Goal: Task Accomplishment & Management: Complete application form

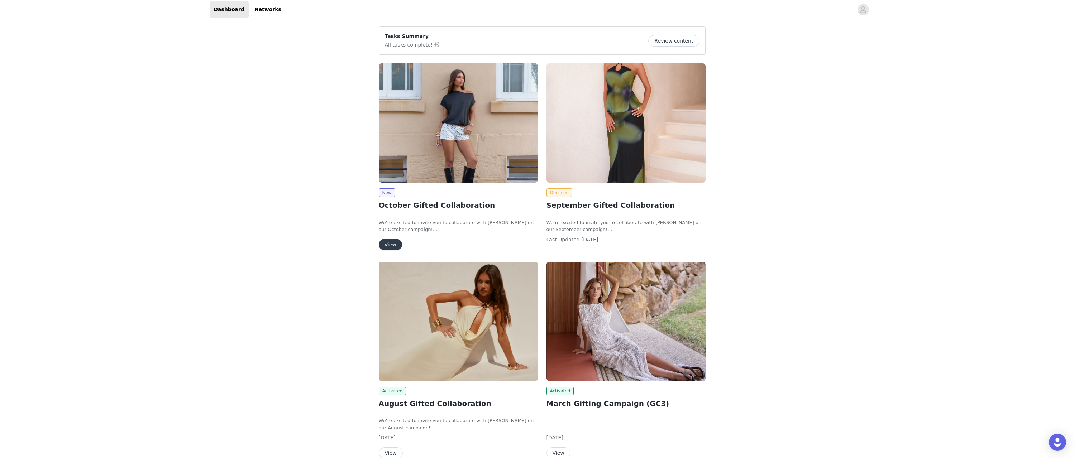
click at [392, 243] on button "View" at bounding box center [390, 244] width 23 height 11
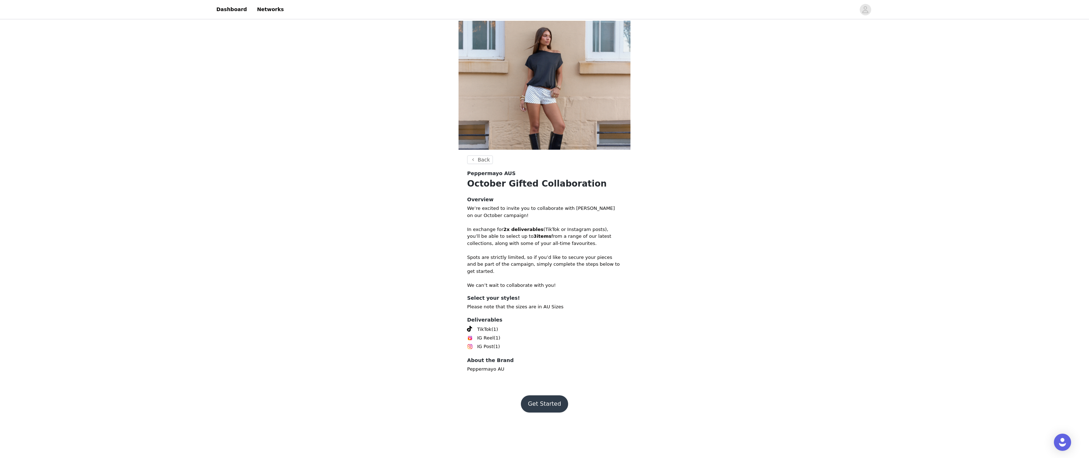
click at [549, 406] on button "Get Started" at bounding box center [545, 404] width 48 height 17
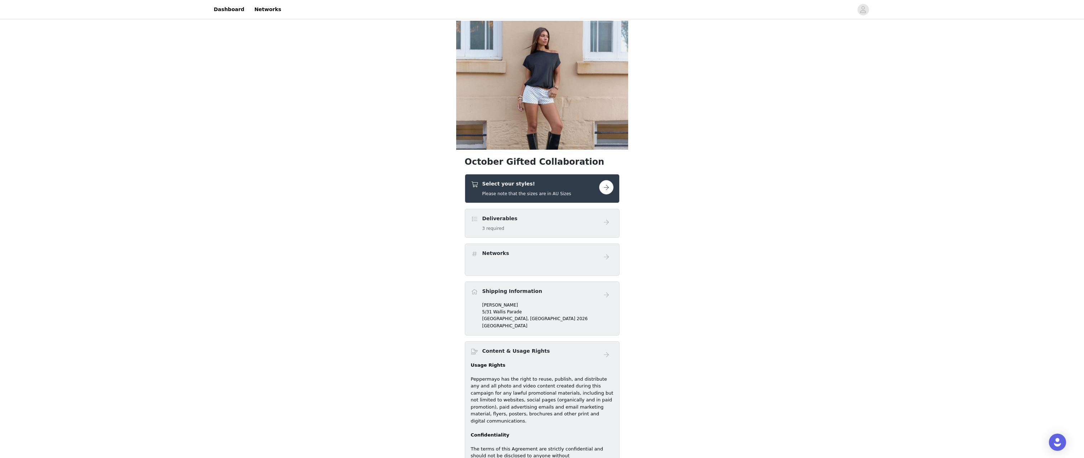
click at [605, 188] on button "button" at bounding box center [606, 187] width 14 height 14
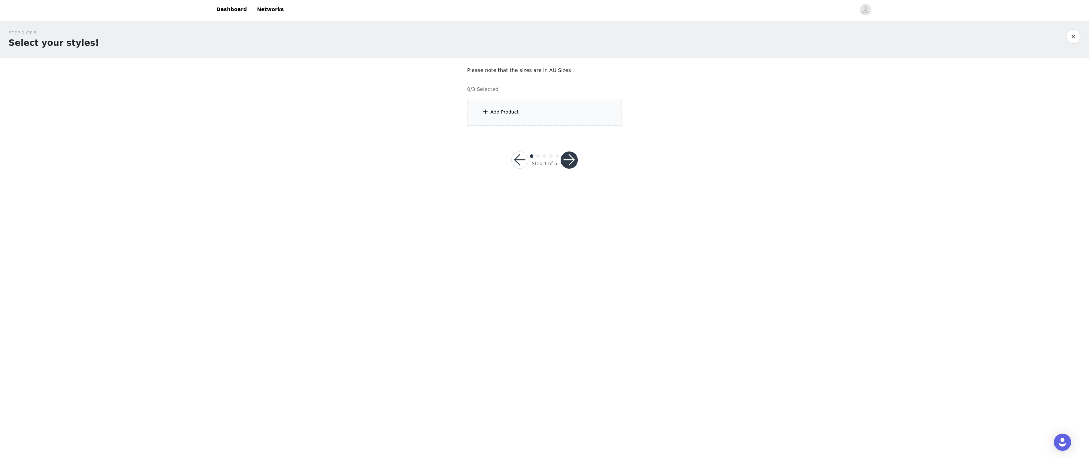
click at [502, 109] on div "Add Product" at bounding box center [504, 112] width 28 height 7
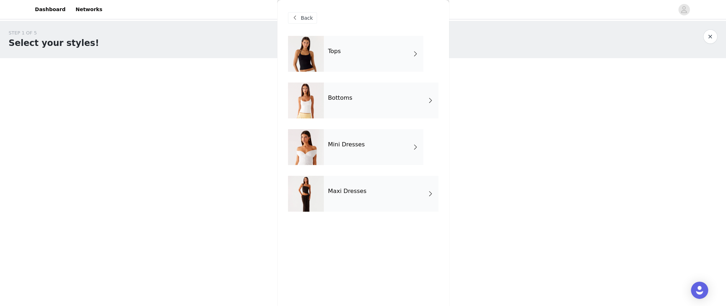
click at [358, 199] on div "Maxi Dresses" at bounding box center [381, 194] width 115 height 36
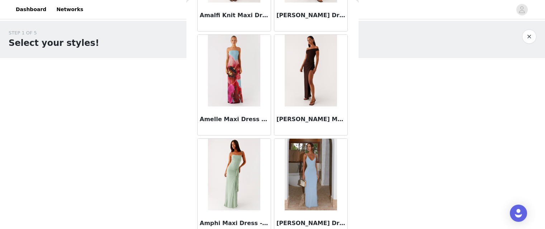
scroll to position [848, 0]
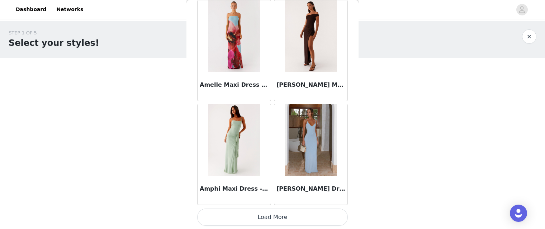
click at [259, 210] on button "Load More" at bounding box center [272, 217] width 150 height 17
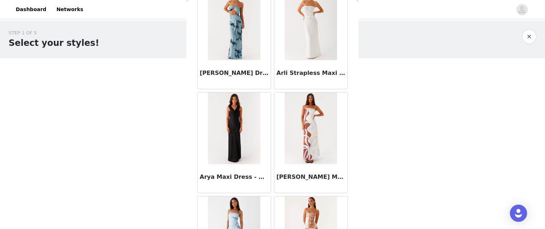
scroll to position [1906, 0]
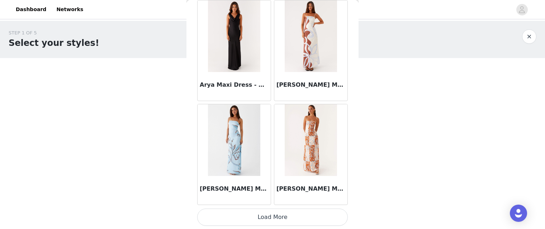
click at [271, 210] on button "Load More" at bounding box center [272, 217] width 150 height 17
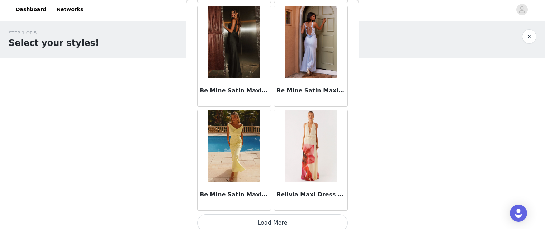
scroll to position [2945, 0]
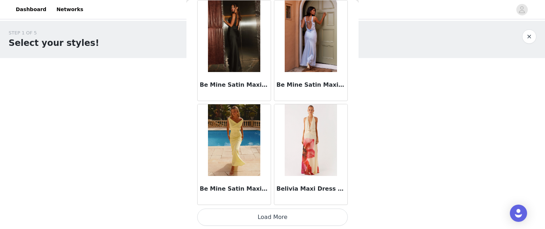
click at [261, 216] on button "Load More" at bounding box center [272, 217] width 150 height 17
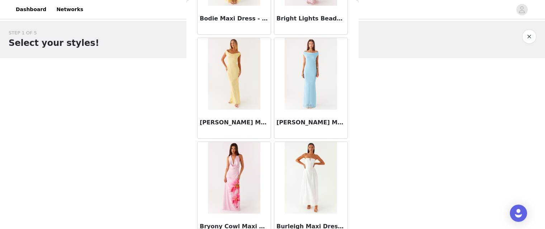
scroll to position [3644, 0]
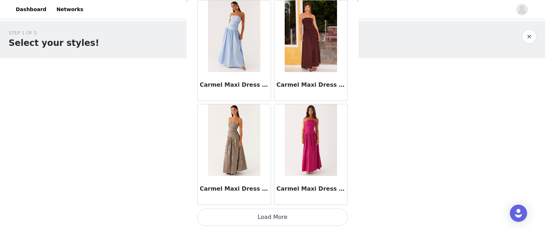
click at [277, 216] on button "Load More" at bounding box center [272, 217] width 150 height 17
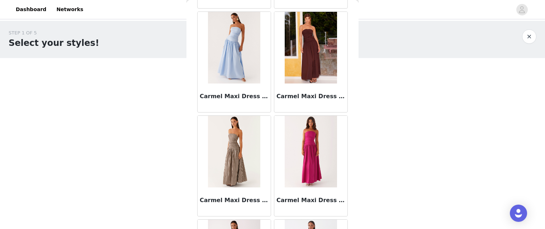
scroll to position [3966, 0]
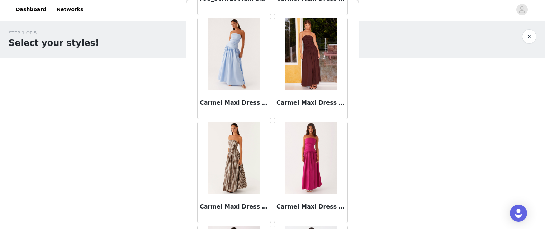
click at [272, 84] on div "Carmel Maxi Dress - Brown" at bounding box center [310, 68] width 77 height 104
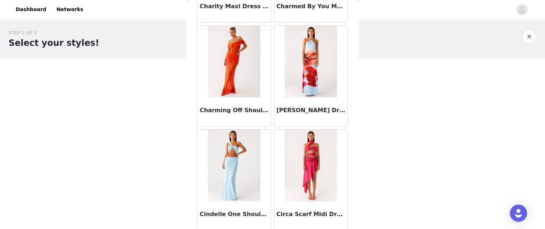
scroll to position [5023, 0]
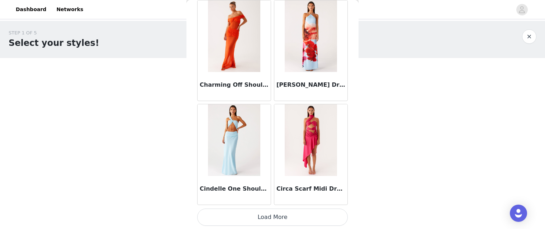
click at [273, 219] on button "Load More" at bounding box center [272, 217] width 150 height 17
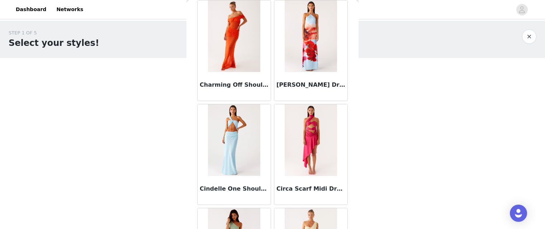
drag, startPoint x: 229, startPoint y: 145, endPoint x: 210, endPoint y: 186, distance: 45.2
click at [210, 186] on h3 "Cindelle One Shoulder Maxi Dress - Turquoise" at bounding box center [234, 189] width 69 height 9
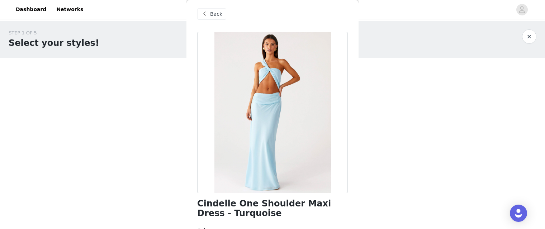
scroll to position [0, 0]
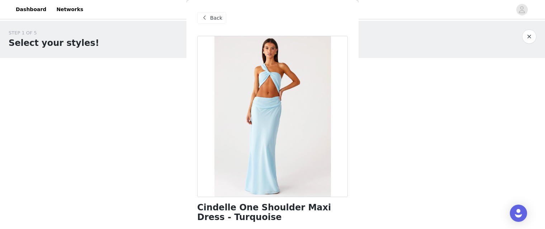
click at [208, 20] on span at bounding box center [204, 18] width 9 height 9
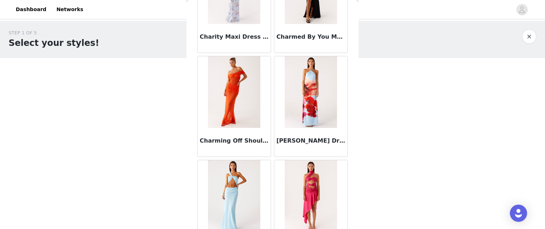
scroll to position [4933, 0]
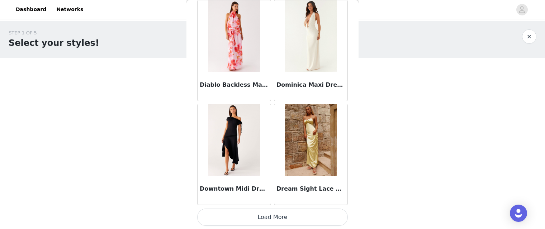
click at [280, 218] on button "Load More" at bounding box center [272, 217] width 150 height 17
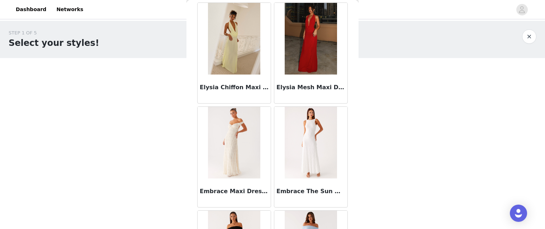
scroll to position [7101, 0]
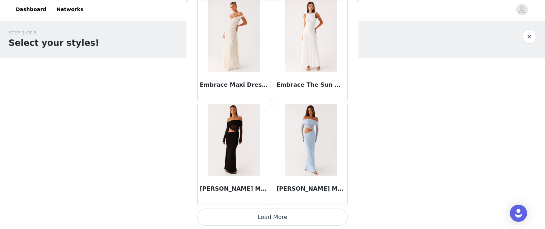
click at [272, 214] on button "Load More" at bounding box center [272, 217] width 150 height 17
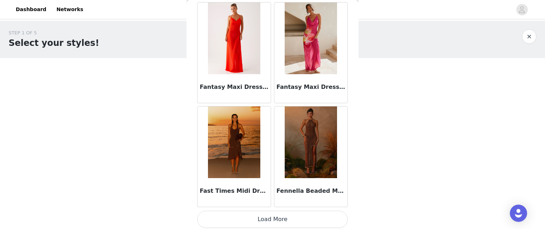
scroll to position [8140, 0]
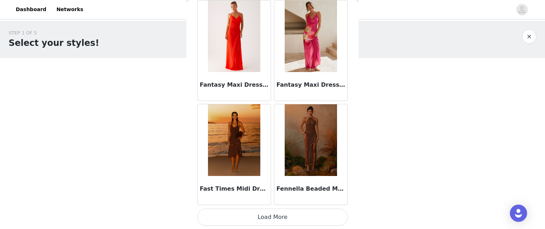
click at [269, 213] on button "Load More" at bounding box center [272, 217] width 150 height 17
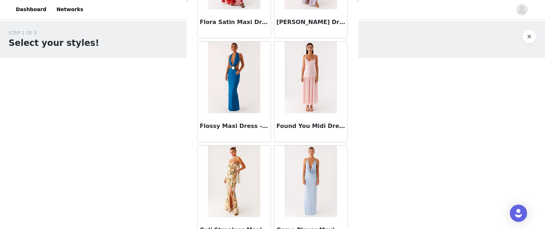
scroll to position [9179, 0]
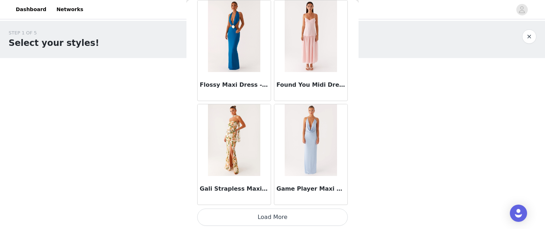
click at [276, 220] on button "Load More" at bounding box center [272, 217] width 150 height 17
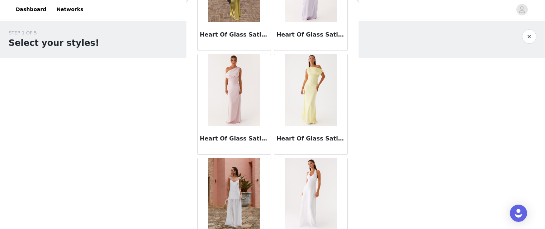
scroll to position [10218, 0]
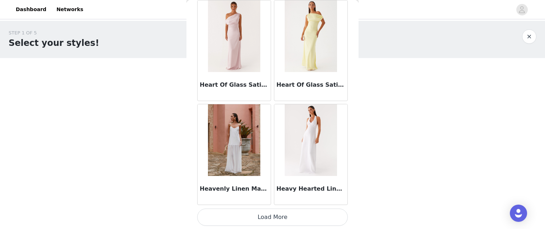
click at [277, 214] on button "Load More" at bounding box center [272, 217] width 150 height 17
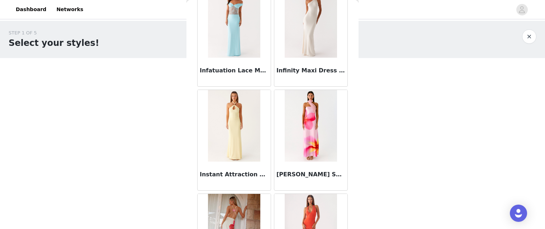
scroll to position [11239, 0]
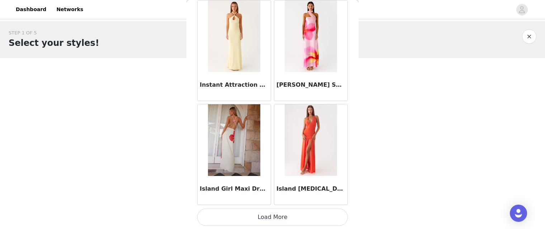
click at [274, 214] on button "Load More" at bounding box center [272, 217] width 150 height 17
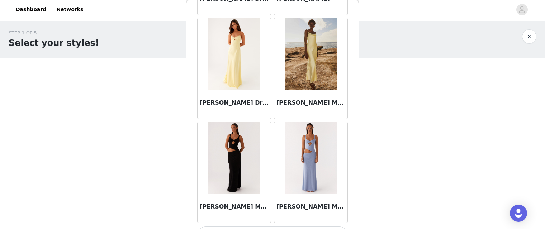
scroll to position [12296, 0]
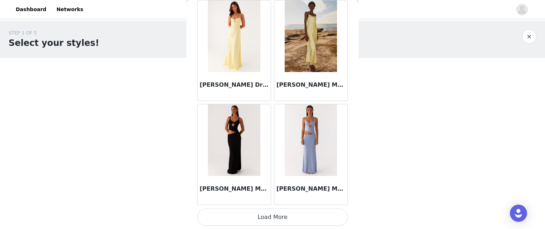
click at [269, 217] on button "Load More" at bounding box center [272, 217] width 150 height 17
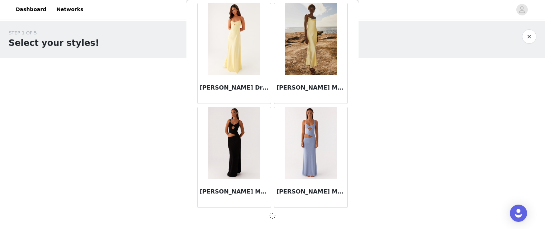
scroll to position [12293, 0]
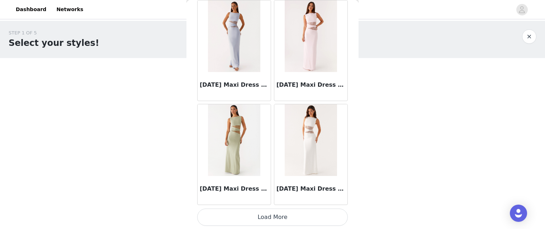
click at [267, 214] on button "Load More" at bounding box center [272, 217] width 150 height 17
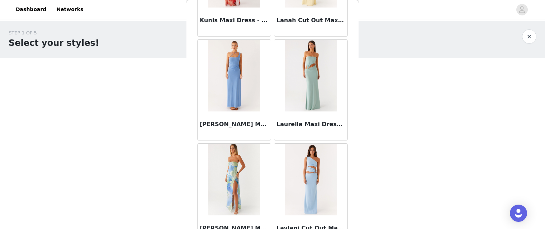
scroll to position [14374, 0]
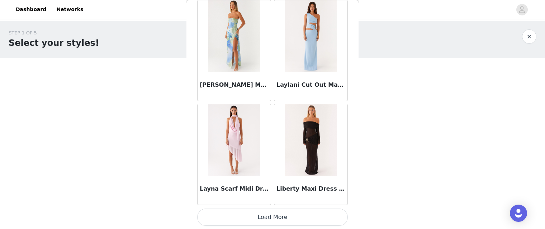
click at [269, 211] on button "Load More" at bounding box center [272, 217] width 150 height 17
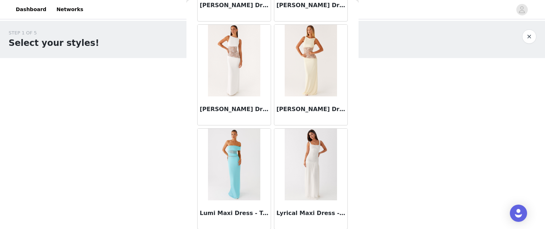
scroll to position [15413, 0]
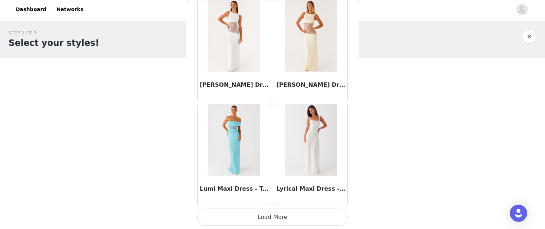
click at [266, 211] on button "Load More" at bounding box center [272, 217] width 150 height 17
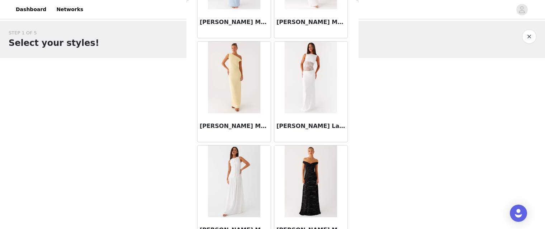
scroll to position [16452, 0]
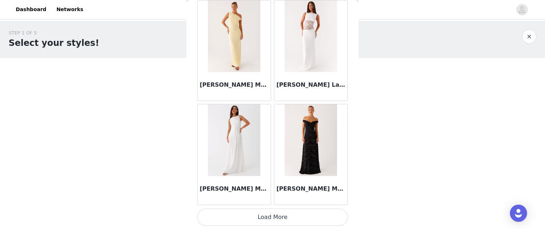
click at [273, 216] on button "Load More" at bounding box center [272, 217] width 150 height 17
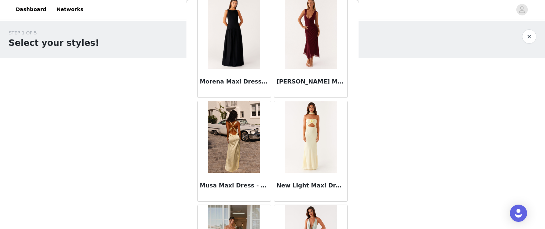
scroll to position [17186, 0]
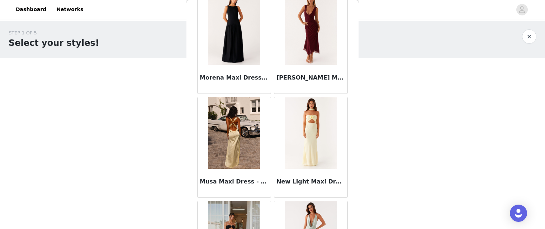
click at [270, 130] on div "Musa Maxi Dress - Lemon" at bounding box center [234, 147] width 77 height 104
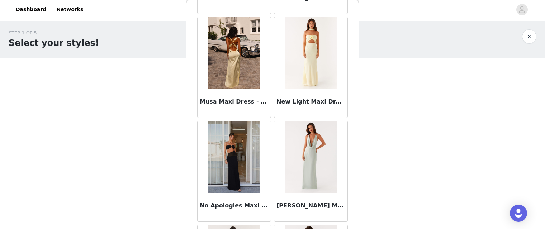
scroll to position [17258, 0]
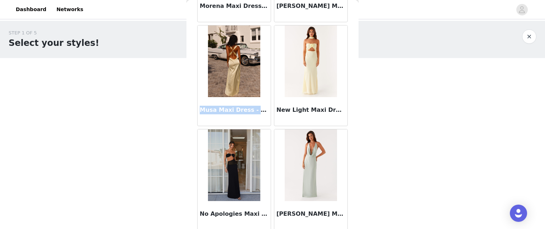
drag, startPoint x: 200, startPoint y: 110, endPoint x: 270, endPoint y: 110, distance: 69.5
click at [270, 110] on div "Musa Maxi Dress - Lemon" at bounding box center [234, 76] width 77 height 104
copy h3 "Musa Maxi Dress - Lemon"
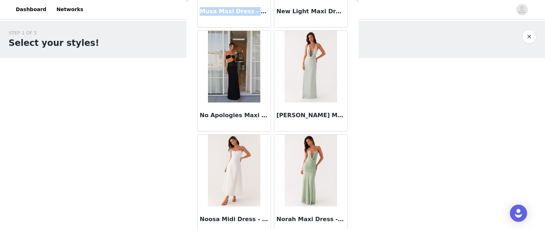
scroll to position [17365, 0]
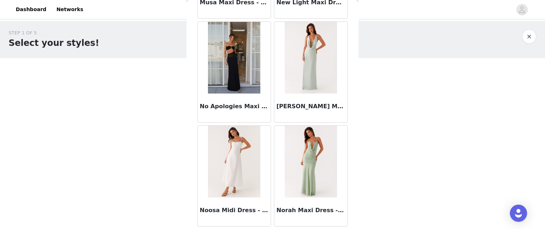
click at [269, 127] on div at bounding box center [233, 162] width 73 height 72
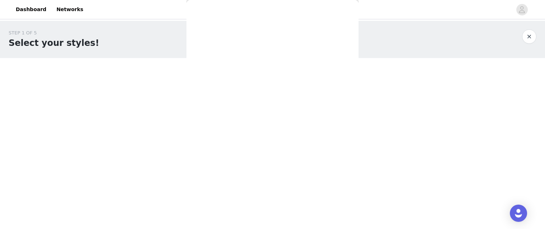
scroll to position [0, 0]
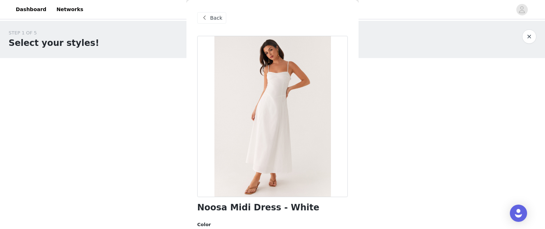
click at [213, 20] on span "Back" at bounding box center [216, 18] width 12 height 8
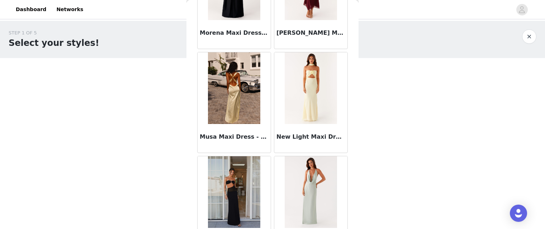
scroll to position [17491, 0]
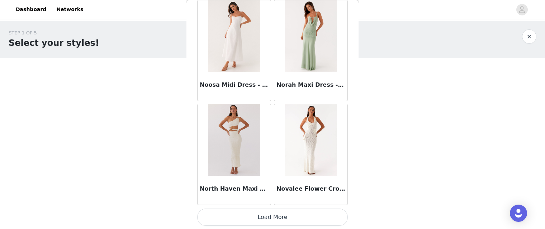
click at [280, 213] on button "Load More" at bounding box center [272, 217] width 150 height 17
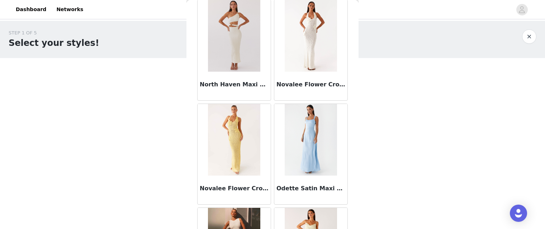
scroll to position [17670, 0]
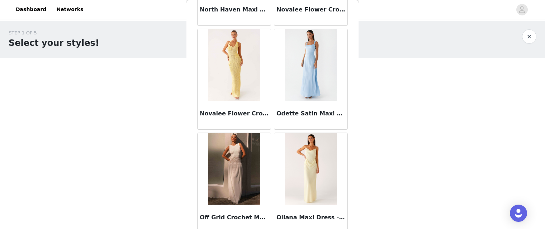
click at [220, 115] on h3 "Novalee Flower Crochet Maxi Dress - Yellow" at bounding box center [234, 113] width 69 height 9
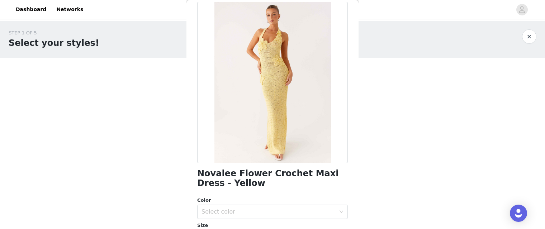
scroll to position [90, 0]
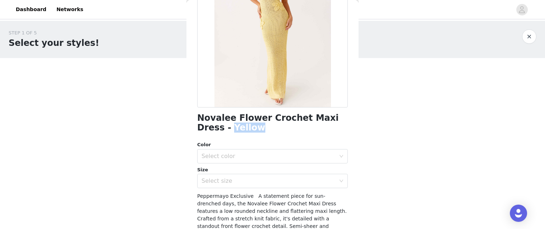
drag, startPoint x: 221, startPoint y: 131, endPoint x: 198, endPoint y: 125, distance: 23.7
click at [198, 125] on h1 "Novalee Flower Crochet Maxi Dress - Yellow" at bounding box center [272, 122] width 150 height 19
click at [220, 130] on h1 "Novalee Flower Crochet Maxi Dress - Yellow" at bounding box center [272, 122] width 150 height 19
click at [231, 129] on h1 "Novalee Flower Crochet Maxi Dress - Yellow" at bounding box center [272, 122] width 150 height 19
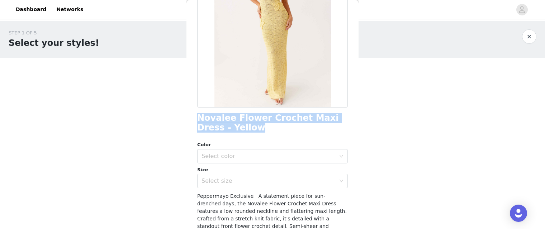
drag, startPoint x: 201, startPoint y: 119, endPoint x: 227, endPoint y: 131, distance: 28.2
click at [226, 130] on h1 "Novalee Flower Crochet Maxi Dress - Yellow" at bounding box center [272, 122] width 150 height 19
copy h1 "Novalee Flower Crochet Maxi Dress - Yellow"
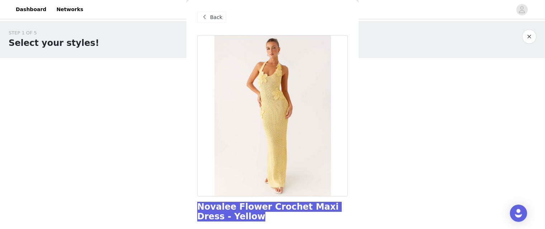
scroll to position [0, 0]
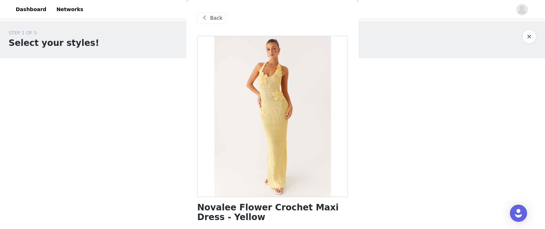
click at [210, 12] on div "Back" at bounding box center [272, 18] width 150 height 36
click at [212, 20] on span "Back" at bounding box center [216, 18] width 12 height 8
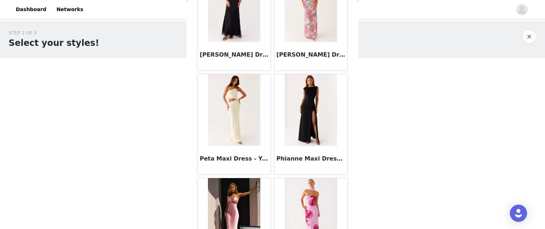
scroll to position [18516, 0]
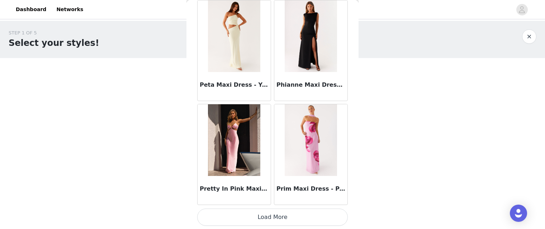
click at [272, 214] on button "Load More" at bounding box center [272, 217] width 150 height 17
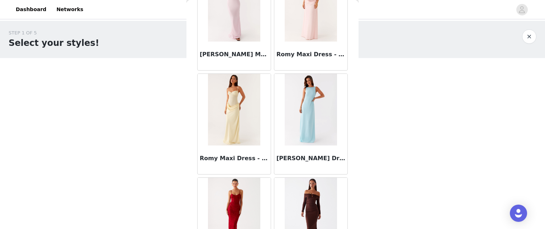
scroll to position [19569, 0]
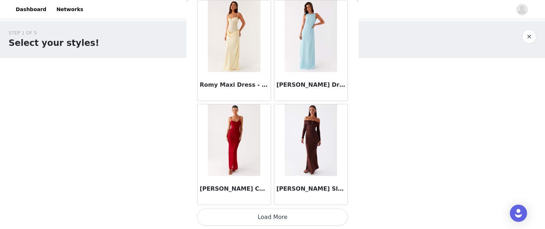
click at [273, 212] on button "Load More" at bounding box center [272, 217] width 150 height 17
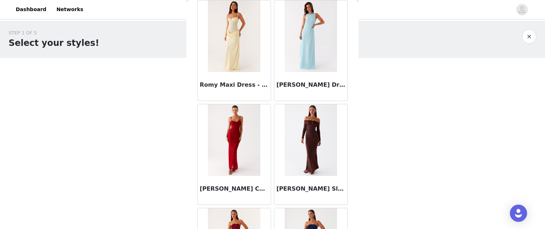
click at [529, 37] on button "button" at bounding box center [529, 36] width 14 height 14
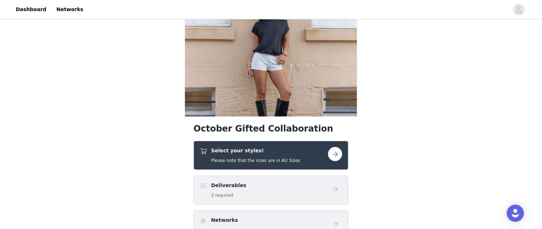
scroll to position [36, 0]
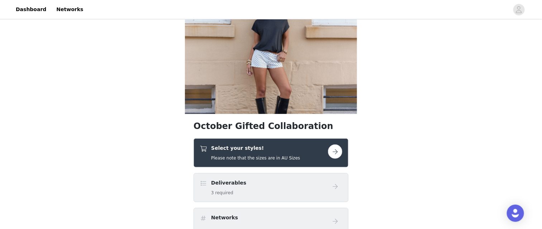
click at [334, 154] on button "button" at bounding box center [335, 151] width 14 height 14
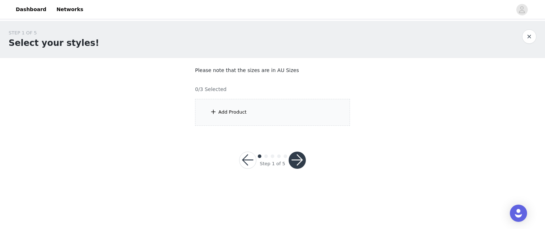
click at [230, 113] on div "Add Product" at bounding box center [232, 112] width 28 height 7
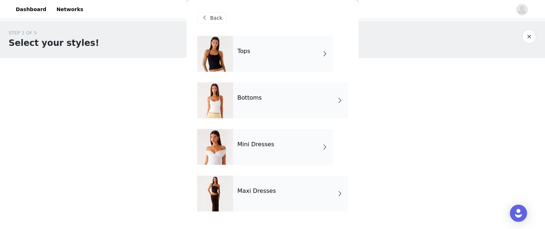
click at [261, 144] on h4 "Mini Dresses" at bounding box center [255, 144] width 37 height 6
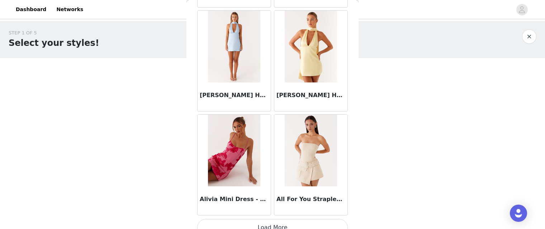
scroll to position [867, 0]
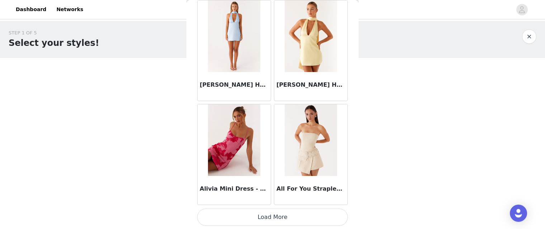
click at [270, 212] on button "Load More" at bounding box center [272, 217] width 150 height 17
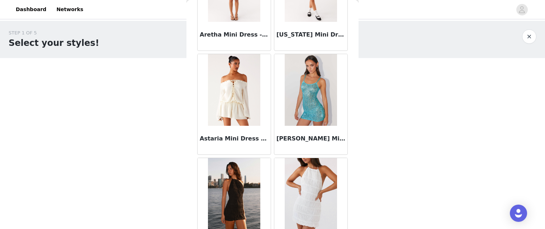
scroll to position [1888, 0]
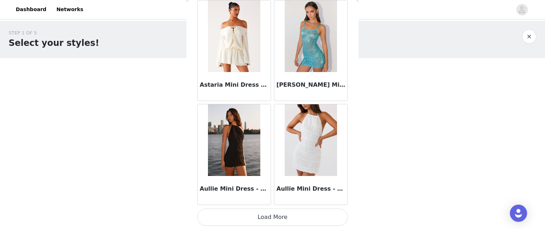
click at [279, 221] on button "Load More" at bounding box center [272, 217] width 150 height 17
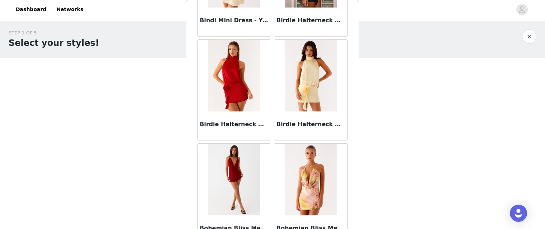
scroll to position [2945, 0]
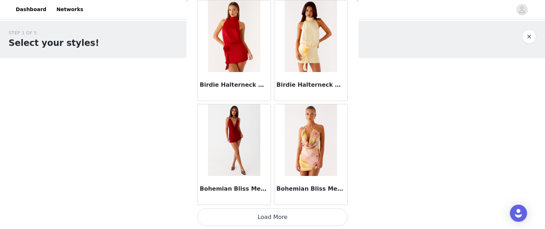
click at [279, 217] on button "Load More" at bounding box center [272, 217] width 150 height 17
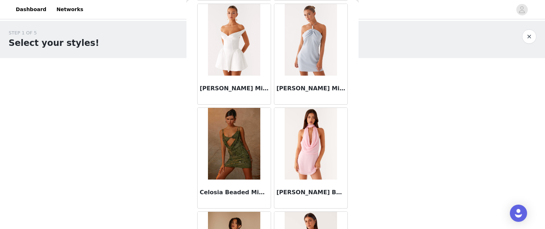
scroll to position [3984, 0]
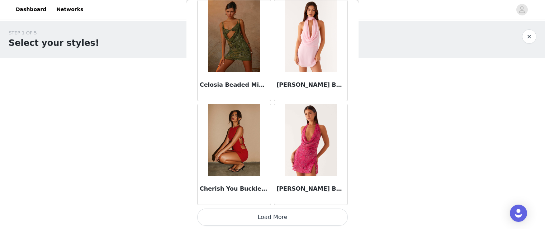
click at [272, 214] on button "Load More" at bounding box center [272, 217] width 150 height 17
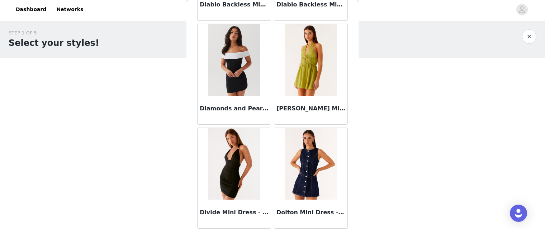
scroll to position [5023, 0]
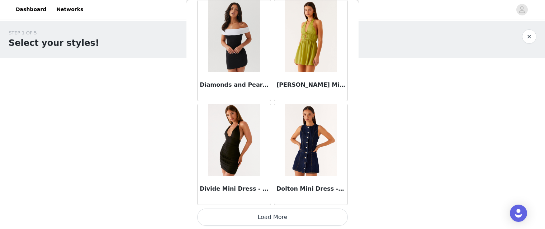
click at [269, 213] on button "Load More" at bounding box center [272, 217] width 150 height 17
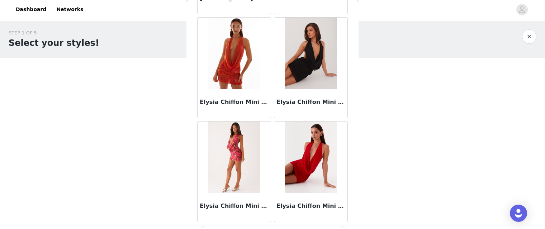
scroll to position [6062, 0]
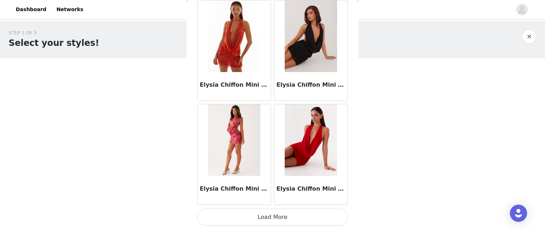
click at [273, 212] on button "Load More" at bounding box center [272, 217] width 150 height 17
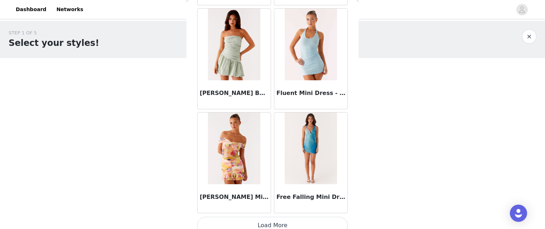
scroll to position [7101, 0]
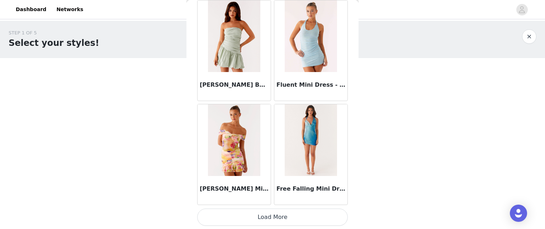
click at [272, 217] on button "Load More" at bounding box center [272, 217] width 150 height 17
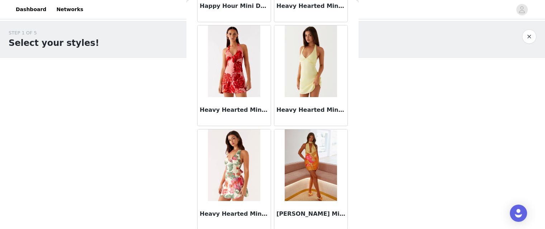
scroll to position [7979, 0]
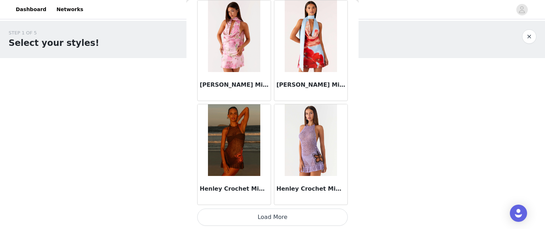
click at [266, 218] on button "Load More" at bounding box center [272, 217] width 150 height 17
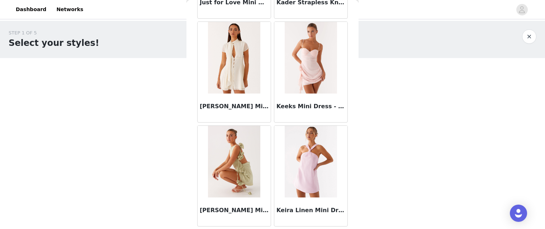
scroll to position [9179, 0]
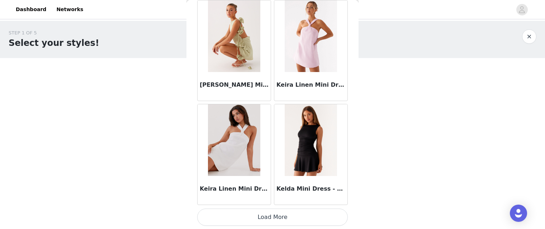
click at [271, 213] on button "Load More" at bounding box center [272, 217] width 150 height 17
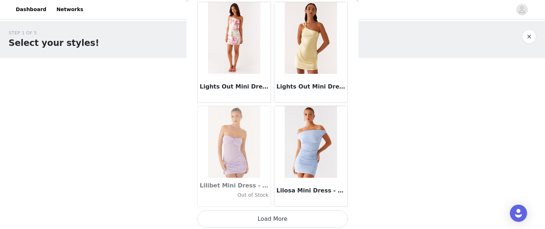
scroll to position [10218, 0]
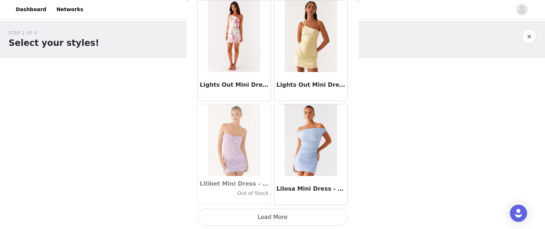
click at [276, 222] on button "Load More" at bounding box center [272, 217] width 150 height 17
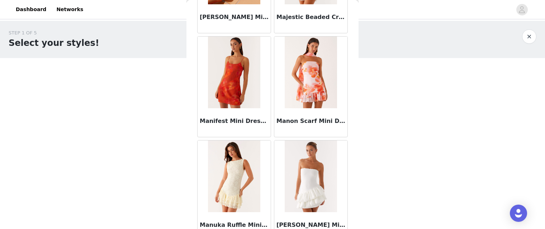
scroll to position [11257, 0]
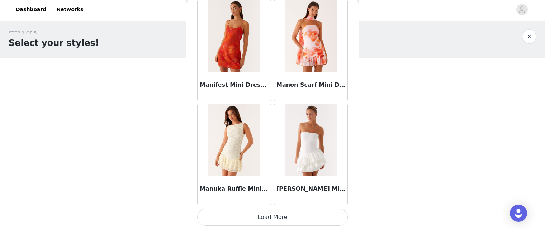
click at [265, 213] on button "Load More" at bounding box center [272, 217] width 150 height 17
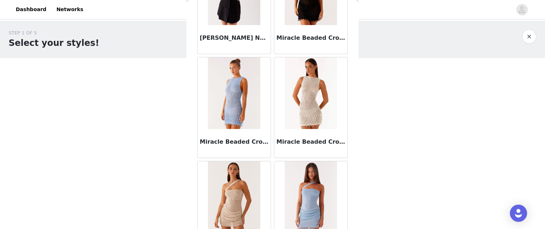
scroll to position [12135, 0]
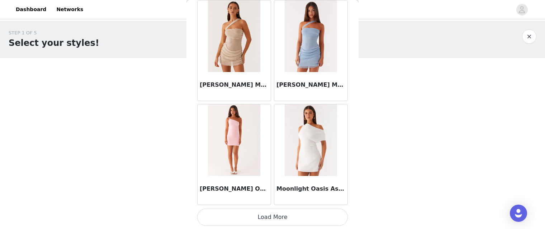
click at [269, 213] on button "Load More" at bounding box center [272, 217] width 150 height 17
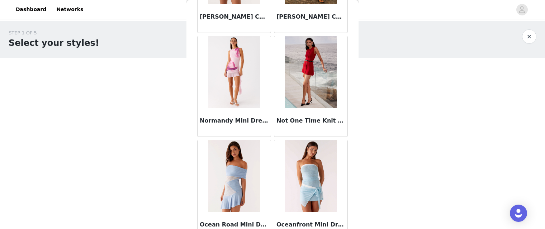
scroll to position [13335, 0]
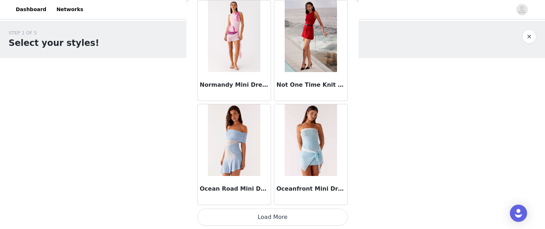
click at [267, 220] on button "Load More" at bounding box center [272, 217] width 150 height 17
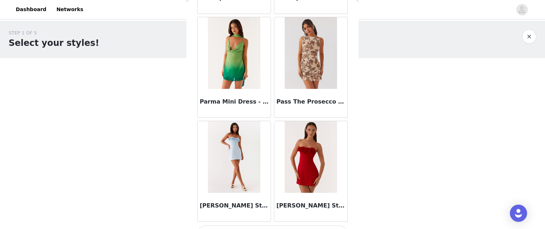
scroll to position [14374, 0]
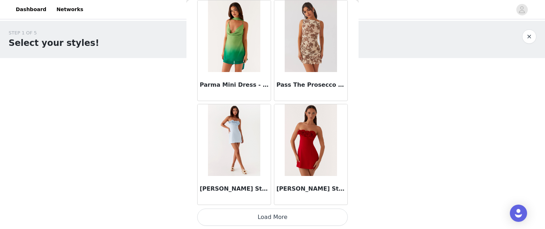
click at [272, 212] on button "Load More" at bounding box center [272, 217] width 150 height 17
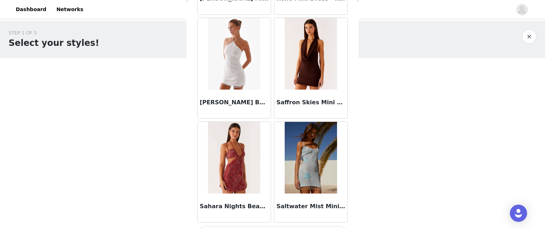
scroll to position [15413, 0]
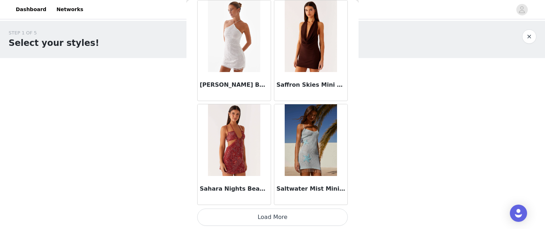
click at [273, 218] on button "Load More" at bounding box center [272, 217] width 150 height 17
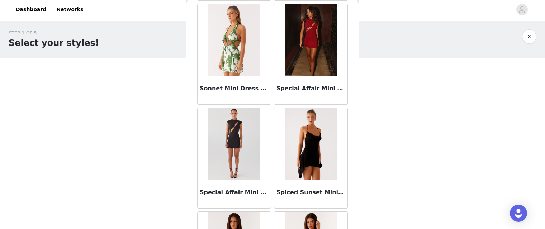
scroll to position [16452, 0]
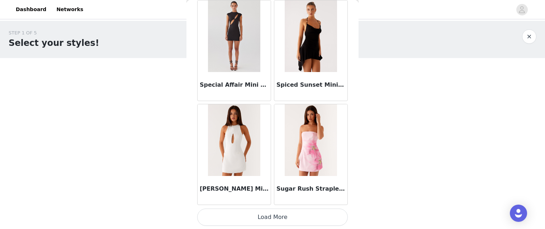
click at [275, 211] on button "Load More" at bounding box center [272, 217] width 150 height 17
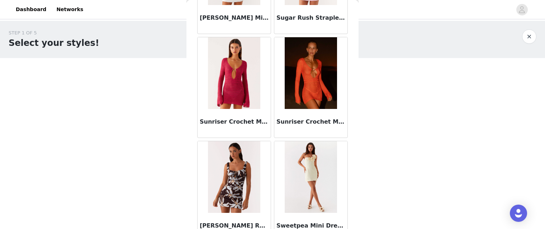
scroll to position [16631, 0]
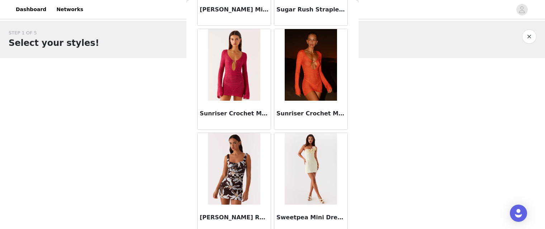
click at [230, 89] on img at bounding box center [234, 65] width 52 height 72
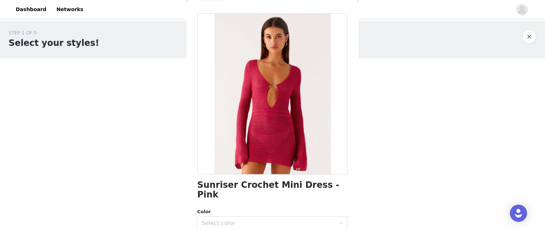
scroll to position [90, 0]
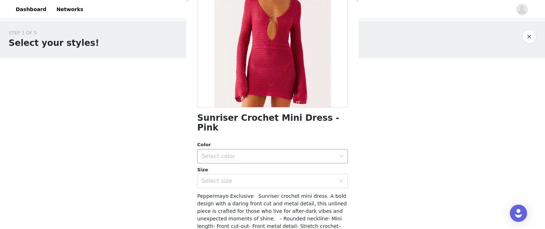
click at [247, 153] on div "Select color" at bounding box center [268, 156] width 134 height 7
click at [231, 161] on li "Pink" at bounding box center [271, 162] width 148 height 11
click at [230, 177] on div "Select size" at bounding box center [268, 180] width 134 height 7
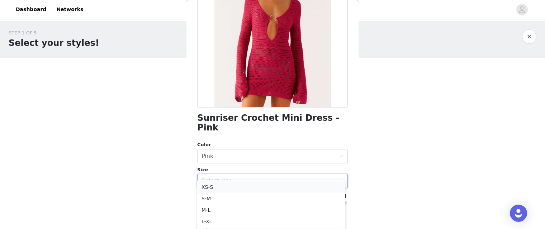
click at [220, 188] on li "XS-S" at bounding box center [271, 186] width 148 height 11
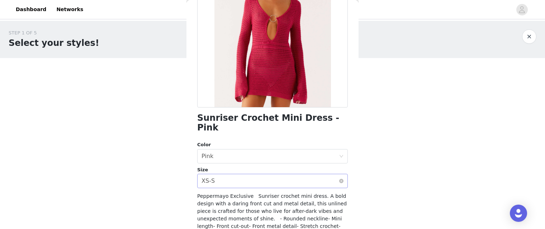
click at [214, 176] on div "Select size XS-S" at bounding box center [269, 181] width 137 height 14
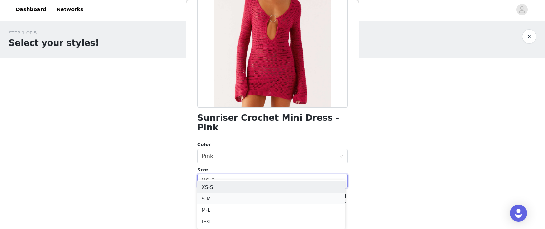
click at [210, 199] on li "S-M" at bounding box center [271, 198] width 148 height 11
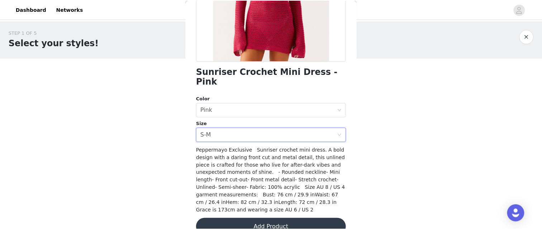
scroll to position [141, 0]
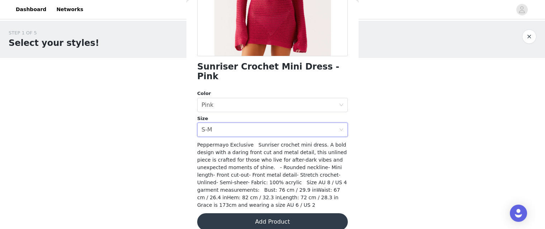
click at [258, 213] on button "Add Product" at bounding box center [272, 221] width 150 height 17
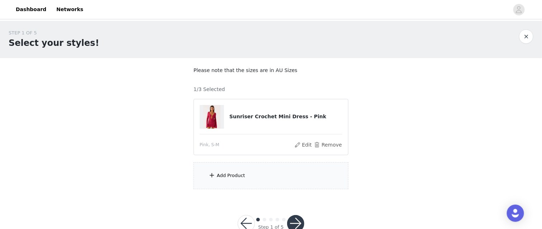
click at [217, 176] on div "Add Product" at bounding box center [231, 175] width 28 height 7
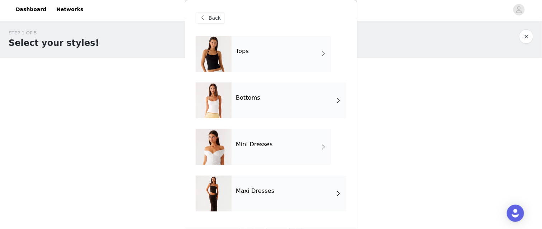
click at [267, 62] on div "Tops" at bounding box center [281, 54] width 100 height 36
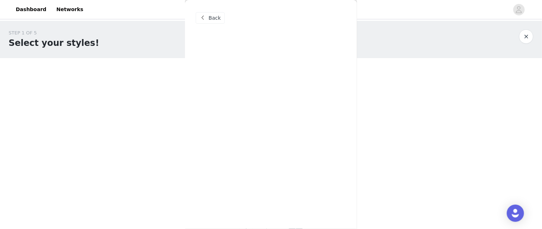
click at [210, 19] on span "Back" at bounding box center [215, 18] width 12 height 8
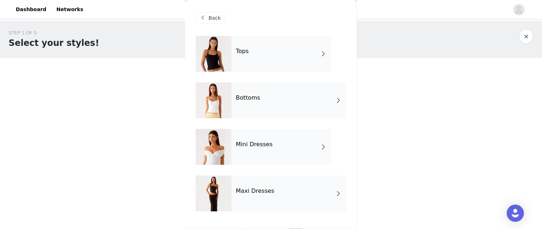
click at [240, 87] on div "Bottoms" at bounding box center [288, 100] width 115 height 36
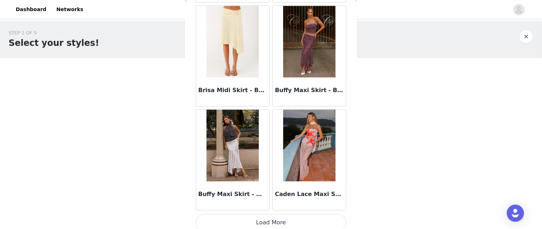
scroll to position [867, 0]
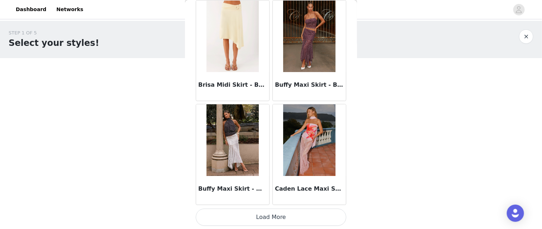
click at [313, 155] on img at bounding box center [309, 140] width 52 height 72
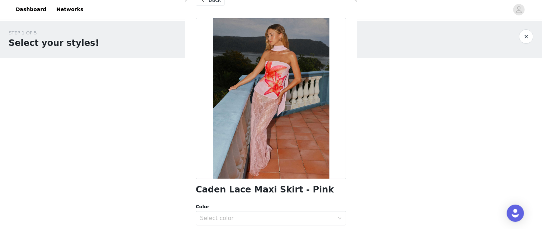
scroll to position [0, 0]
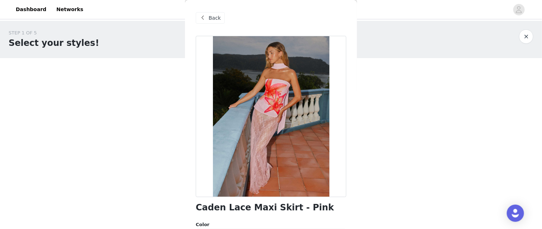
click at [207, 18] on div "Back" at bounding box center [210, 17] width 29 height 11
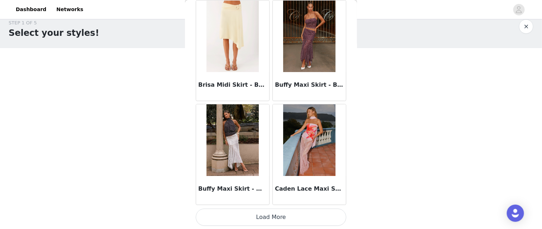
scroll to position [20, 0]
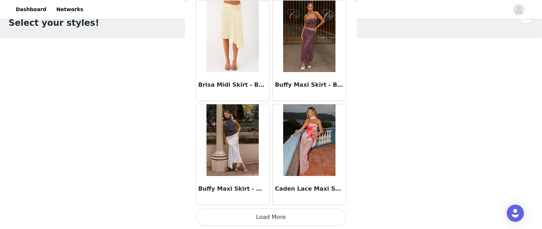
click at [274, 216] on button "Load More" at bounding box center [271, 217] width 150 height 17
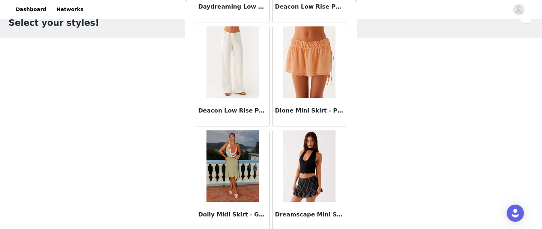
scroll to position [1906, 0]
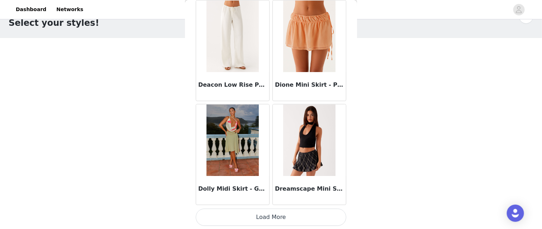
click at [270, 212] on button "Load More" at bounding box center [271, 217] width 150 height 17
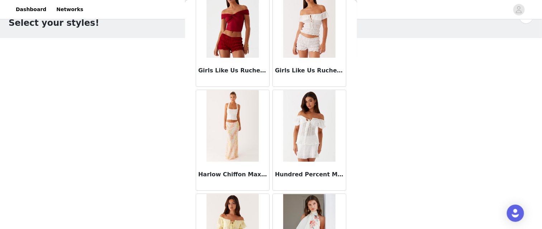
scroll to position [2945, 0]
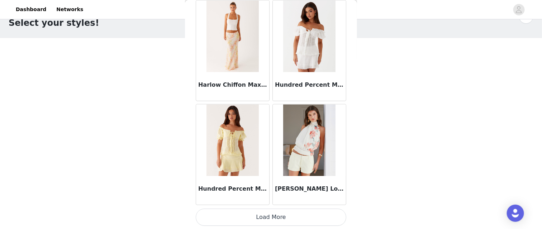
click at [275, 215] on button "Load More" at bounding box center [271, 217] width 150 height 17
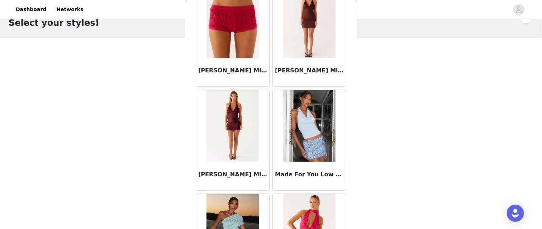
scroll to position [3984, 0]
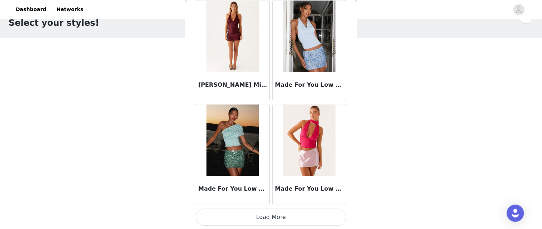
click at [276, 217] on button "Load More" at bounding box center [271, 217] width 150 height 17
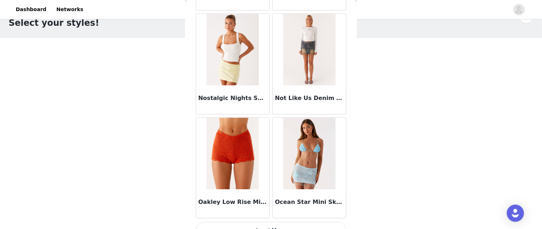
scroll to position [5023, 0]
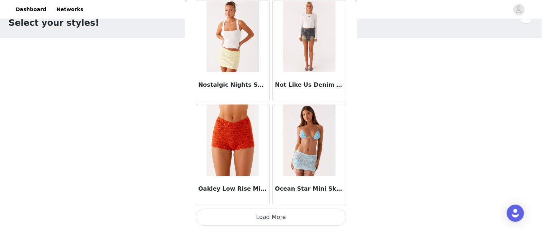
click at [281, 220] on button "Load More" at bounding box center [271, 217] width 150 height 17
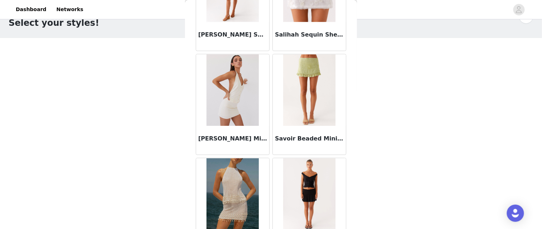
scroll to position [6062, 0]
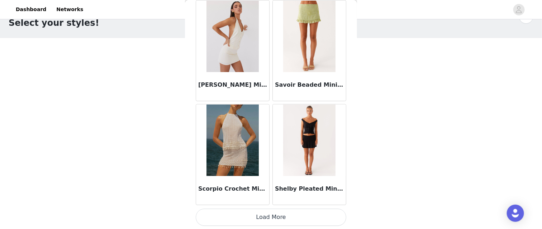
click at [276, 214] on button "Load More" at bounding box center [271, 217] width 150 height 17
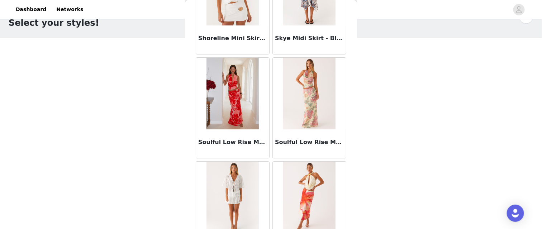
scroll to position [6546, 0]
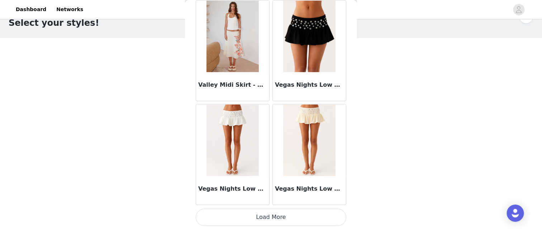
click at [277, 213] on button "Load More" at bounding box center [271, 217] width 150 height 17
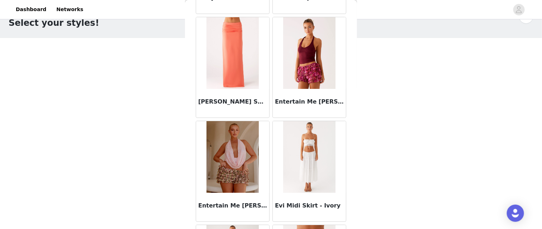
scroll to position [0, 0]
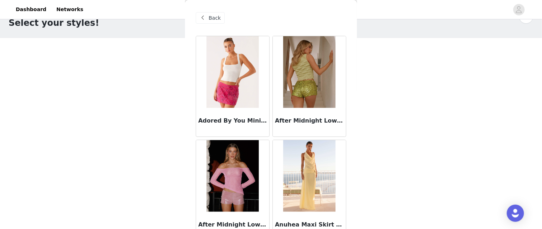
click at [208, 20] on div "Back" at bounding box center [210, 17] width 29 height 11
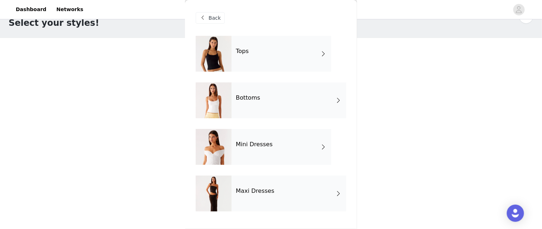
click at [252, 53] on div "Tops" at bounding box center [281, 54] width 100 height 36
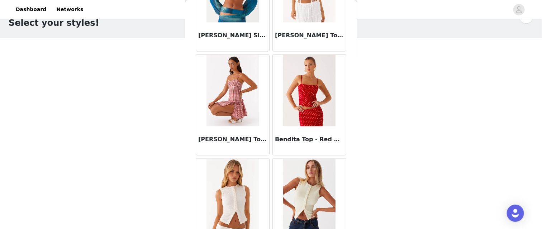
scroll to position [466, 0]
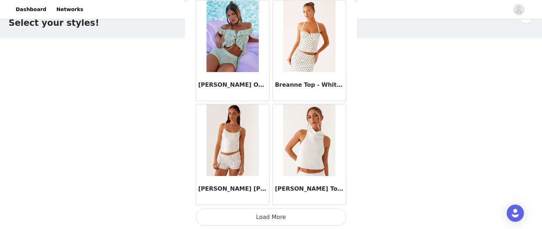
click at [276, 214] on button "Load More" at bounding box center [271, 217] width 150 height 17
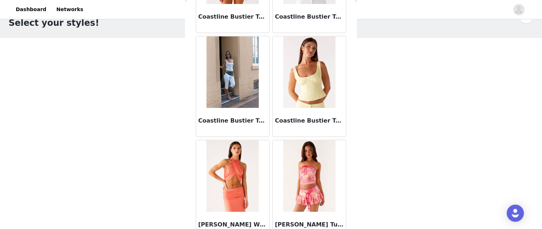
scroll to position [1906, 0]
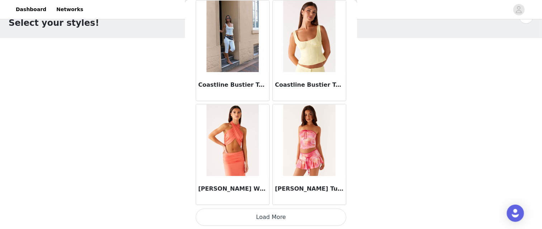
click at [272, 212] on button "Load More" at bounding box center [271, 217] width 150 height 17
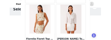
scroll to position [15, 0]
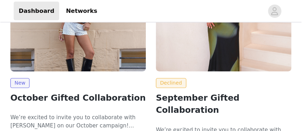
scroll to position [89, 0]
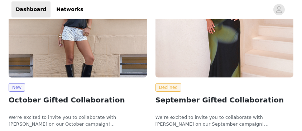
click at [14, 39] on span "New" at bounding box center [17, 87] width 16 height 9
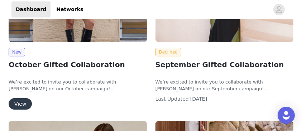
scroll to position [161, 0]
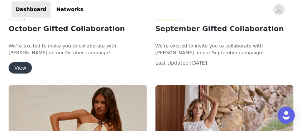
click at [23, 39] on button "View" at bounding box center [20, 67] width 23 height 11
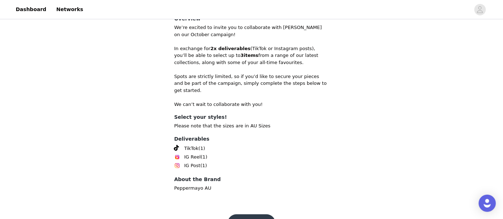
scroll to position [195, 0]
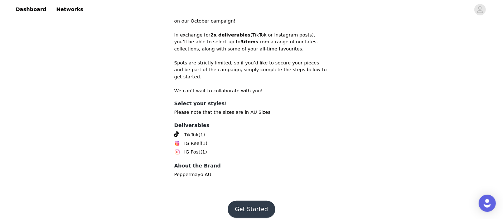
click at [114, 39] on button "Get Started" at bounding box center [252, 209] width 48 height 17
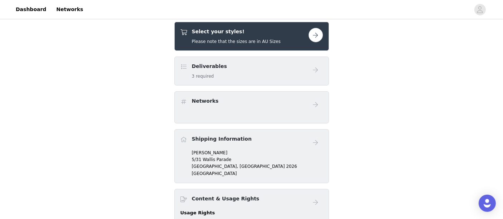
scroll to position [159, 0]
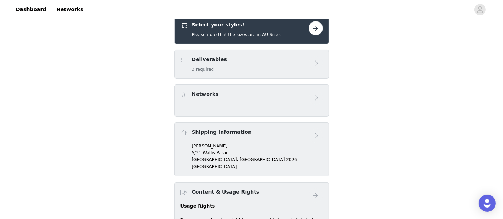
click at [114, 29] on button "button" at bounding box center [316, 28] width 14 height 14
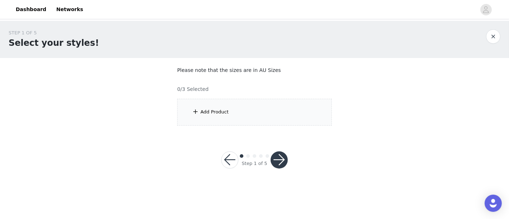
click at [114, 39] on span at bounding box center [195, 111] width 7 height 9
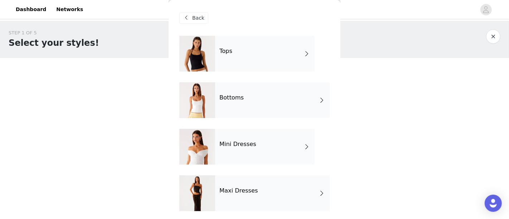
click at [114, 39] on h4 "Mini Dresses" at bounding box center [238, 144] width 37 height 6
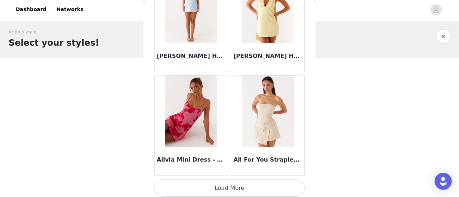
click at [114, 39] on button "Load More" at bounding box center [229, 188] width 150 height 17
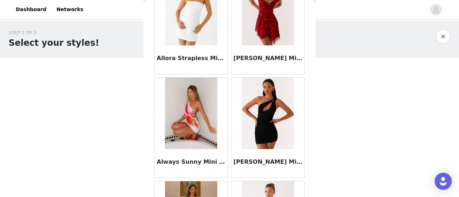
scroll to position [1361, 0]
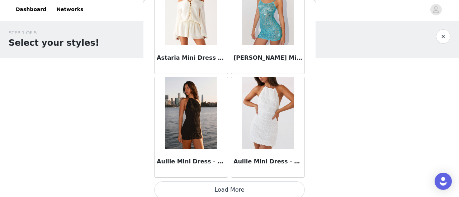
click at [114, 39] on button "Load More" at bounding box center [229, 190] width 150 height 17
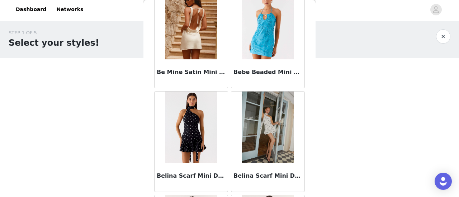
scroll to position [2757, 0]
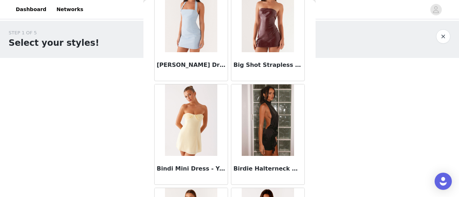
click at [114, 39] on h3 "Birdie Halterneck Mini Dress - Black" at bounding box center [267, 169] width 69 height 9
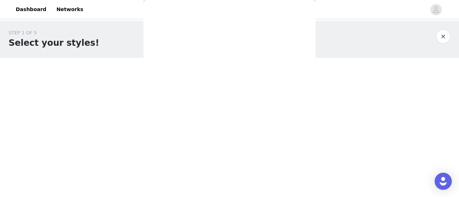
click at [114, 39] on div "Back Acapulco Shell Mini Dress - Deep Sea [PERSON_NAME] Mini Dress - Midnight B…" at bounding box center [229, 98] width 172 height 197
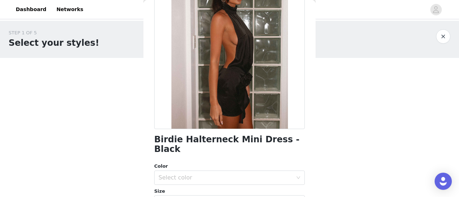
scroll to position [0, 0]
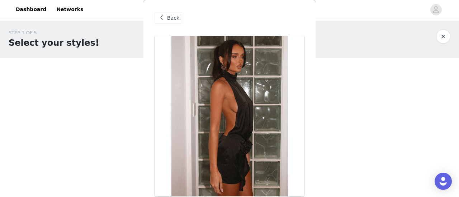
click at [114, 15] on span at bounding box center [161, 18] width 9 height 9
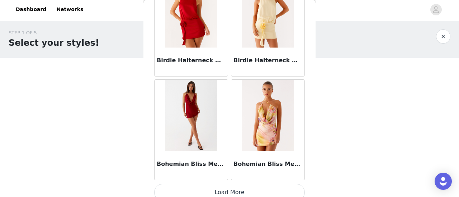
click at [114, 39] on button "Load More" at bounding box center [229, 192] width 150 height 17
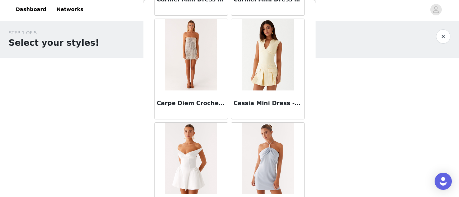
scroll to position [4006, 0]
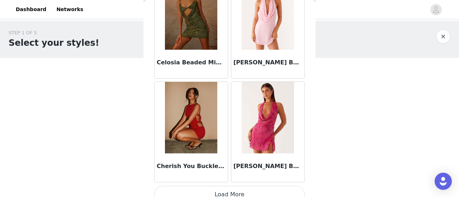
click at [114, 39] on button "Load More" at bounding box center [229, 194] width 150 height 17
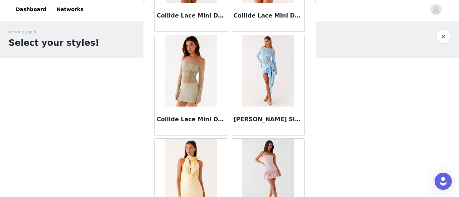
scroll to position [4433, 0]
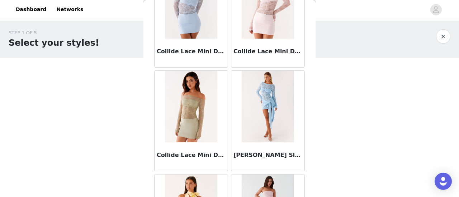
click at [114, 39] on img at bounding box center [267, 107] width 52 height 72
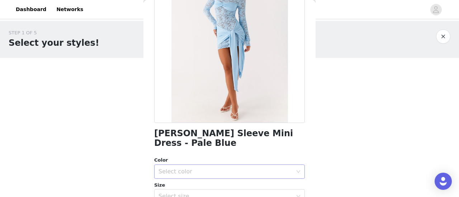
scroll to position [0, 0]
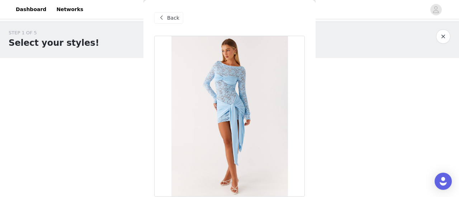
click at [114, 16] on span at bounding box center [161, 18] width 9 height 9
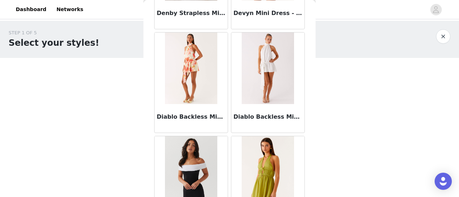
scroll to position [5043, 0]
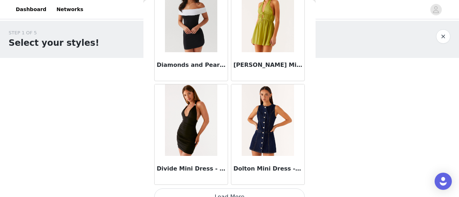
click at [114, 39] on button "Load More" at bounding box center [229, 197] width 150 height 17
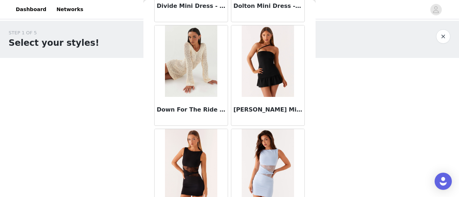
scroll to position [5222, 0]
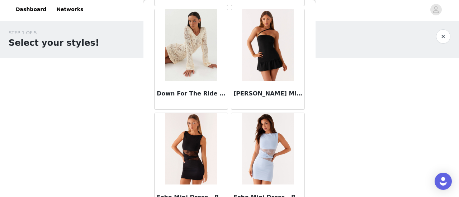
click at [114, 39] on img at bounding box center [191, 45] width 52 height 72
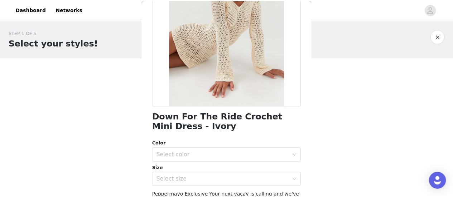
scroll to position [107, 0]
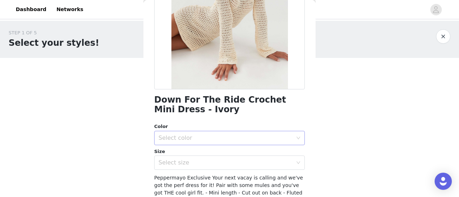
click at [114, 39] on div "Select color" at bounding box center [225, 138] width 134 height 7
click at [114, 39] on li "Ivory" at bounding box center [226, 153] width 145 height 11
click at [114, 39] on div "Select size" at bounding box center [225, 162] width 134 height 7
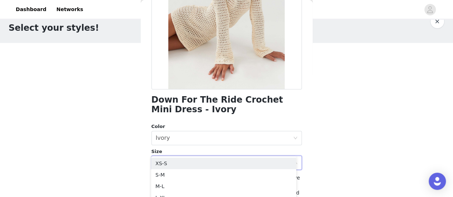
scroll to position [23, 0]
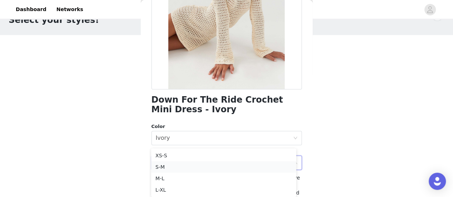
click at [114, 39] on li "S-M" at bounding box center [223, 167] width 145 height 11
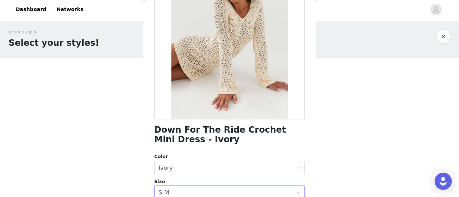
scroll to position [143, 0]
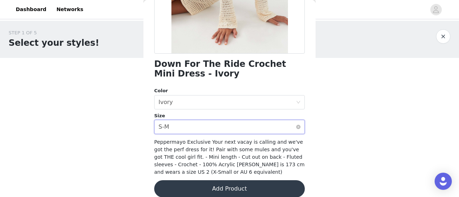
click at [114, 39] on div "Select size S-M" at bounding box center [226, 127] width 137 height 14
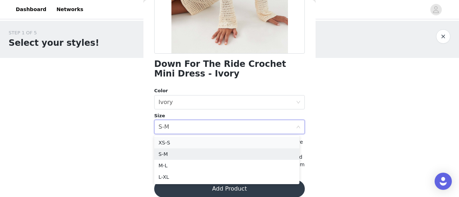
click at [114, 39] on li "XS-S" at bounding box center [226, 142] width 145 height 11
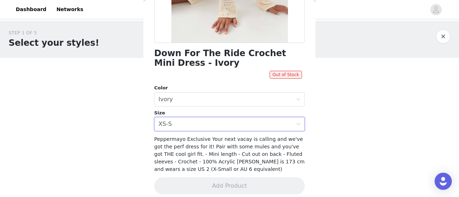
scroll to position [160, 0]
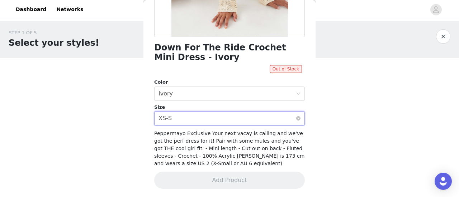
click at [114, 39] on div "Select size XS-S" at bounding box center [226, 119] width 137 height 14
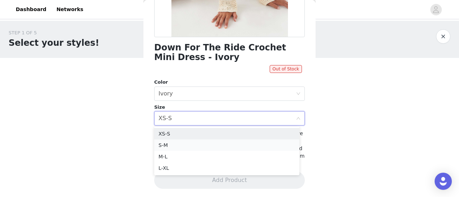
click at [114, 39] on li "S-M" at bounding box center [226, 145] width 145 height 11
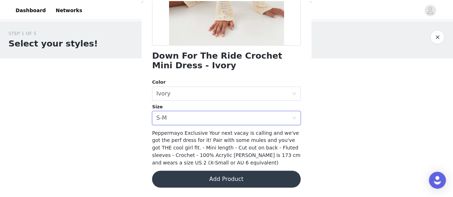
scroll to position [152, 0]
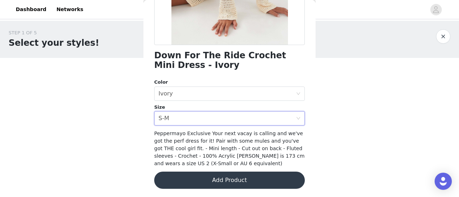
click at [114, 39] on button "Add Product" at bounding box center [229, 180] width 150 height 17
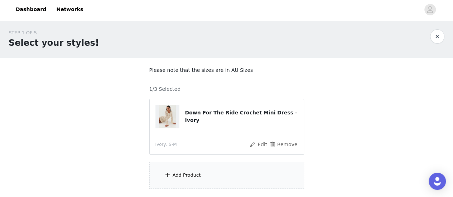
click at [114, 39] on span at bounding box center [167, 175] width 7 height 9
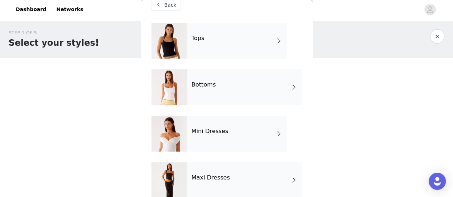
scroll to position [24, 0]
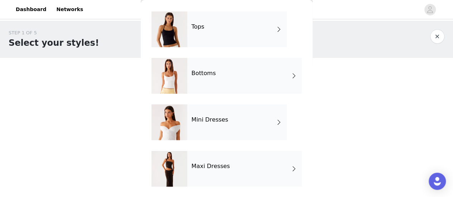
click at [114, 39] on div "Mini Dresses" at bounding box center [237, 123] width 100 height 36
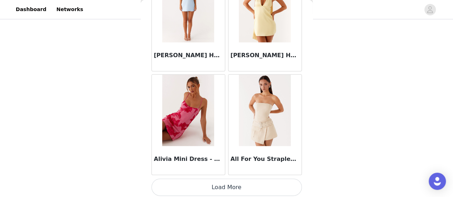
scroll to position [51, 0]
click at [114, 39] on button "Load More" at bounding box center [227, 187] width 150 height 17
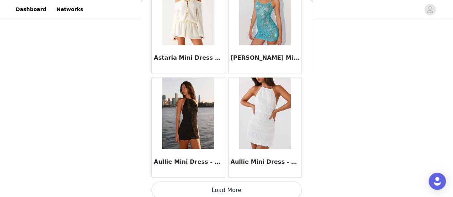
click at [114, 39] on button "Load More" at bounding box center [227, 190] width 150 height 17
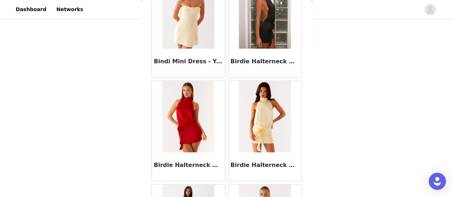
scroll to position [2969, 0]
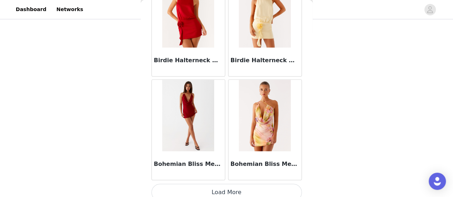
click at [114, 39] on button "Load More" at bounding box center [227, 192] width 150 height 17
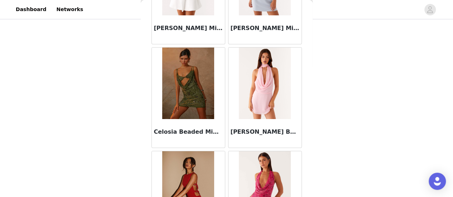
scroll to position [4006, 0]
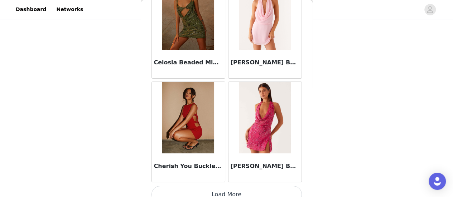
click at [114, 39] on button "Load More" at bounding box center [227, 194] width 150 height 17
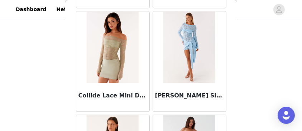
scroll to position [4492, 0]
click at [114, 39] on img at bounding box center [189, 47] width 52 height 72
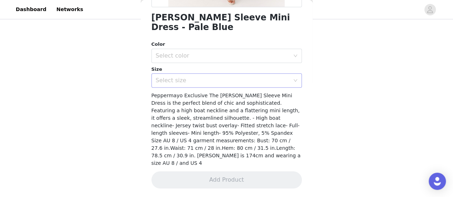
scroll to position [175, 0]
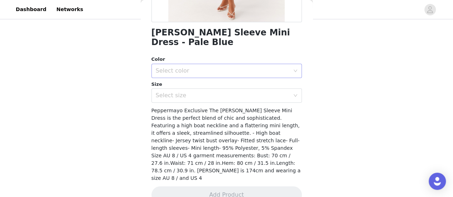
click at [114, 39] on div "Select color" at bounding box center [223, 70] width 134 height 7
click at [114, 39] on li "Pale Blue" at bounding box center [223, 86] width 145 height 11
click at [114, 39] on div "Select size" at bounding box center [223, 95] width 134 height 7
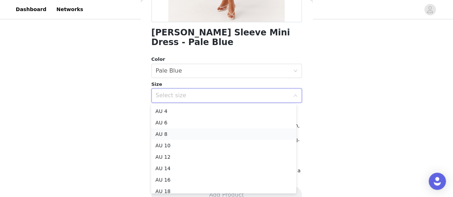
click at [114, 39] on li "AU 8" at bounding box center [223, 134] width 145 height 11
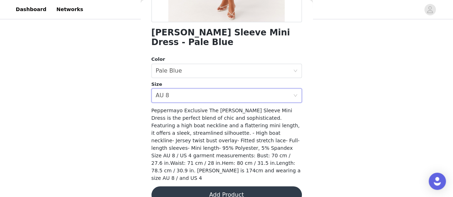
click at [114, 39] on button "Add Product" at bounding box center [227, 195] width 150 height 17
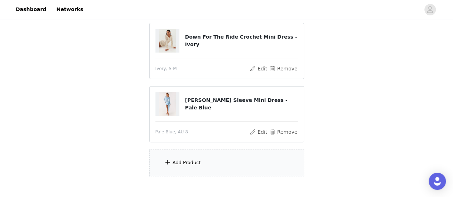
scroll to position [114, 0]
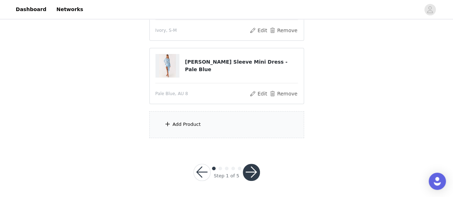
click at [114, 39] on div "Add Product" at bounding box center [187, 124] width 28 height 7
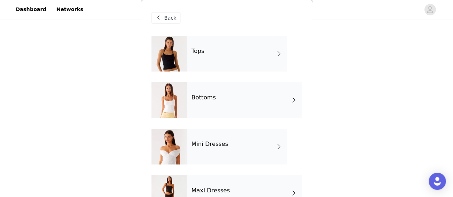
click at [114, 39] on div "Bottoms" at bounding box center [244, 100] width 115 height 36
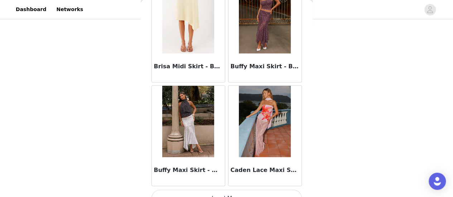
scroll to position [896, 0]
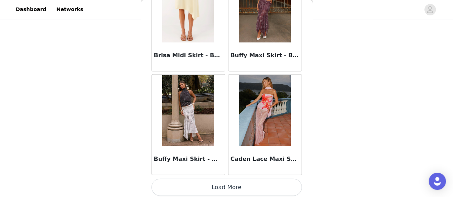
click at [114, 39] on button "Load More" at bounding box center [227, 187] width 150 height 17
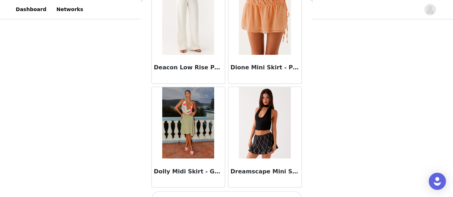
scroll to position [1933, 0]
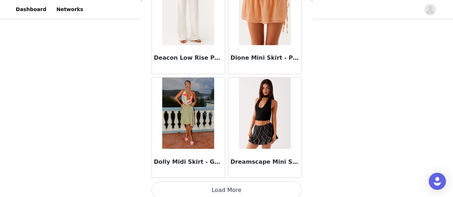
click at [114, 39] on button "Load More" at bounding box center [227, 190] width 150 height 17
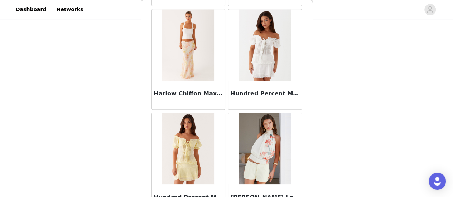
scroll to position [2969, 0]
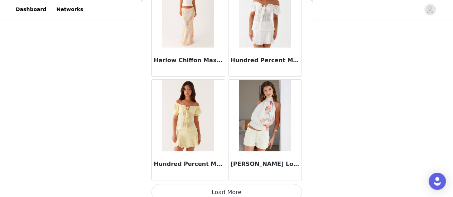
click at [114, 39] on button "Load More" at bounding box center [227, 192] width 150 height 17
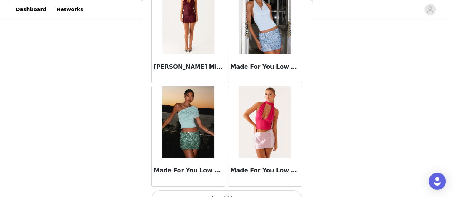
scroll to position [4006, 0]
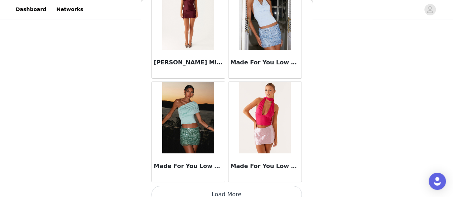
click at [114, 39] on button "Load More" at bounding box center [227, 194] width 150 height 17
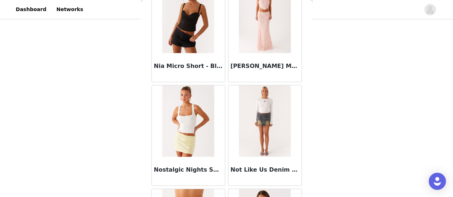
scroll to position [5043, 0]
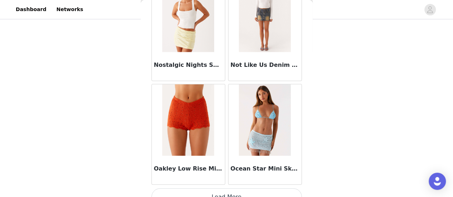
click at [114, 39] on button "Load More" at bounding box center [227, 197] width 150 height 17
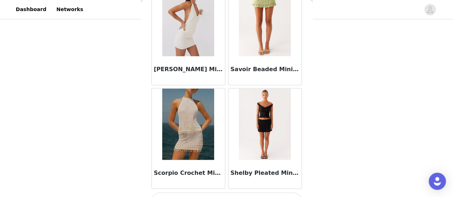
scroll to position [6079, 0]
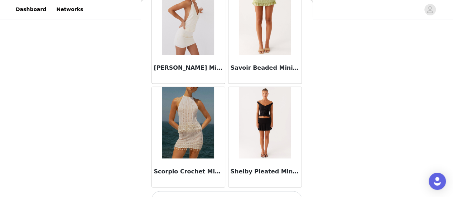
click at [114, 39] on button "Load More" at bounding box center [227, 199] width 150 height 17
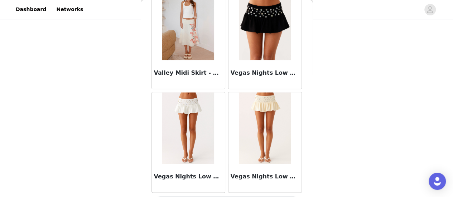
scroll to position [7116, 0]
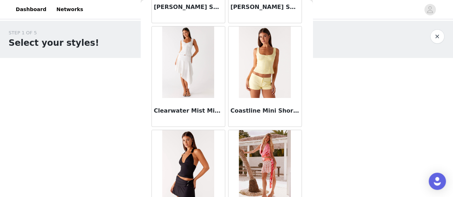
scroll to position [0, 0]
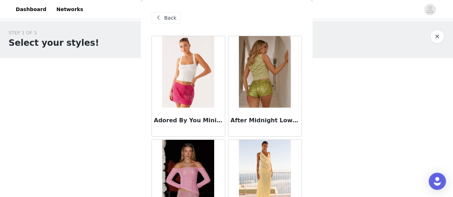
click at [114, 16] on span at bounding box center [158, 18] width 9 height 9
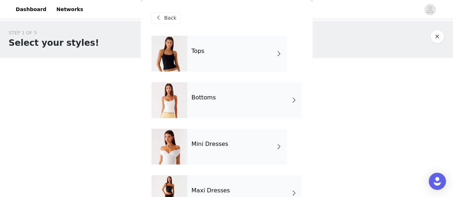
click at [114, 39] on div "Tops" at bounding box center [237, 54] width 100 height 36
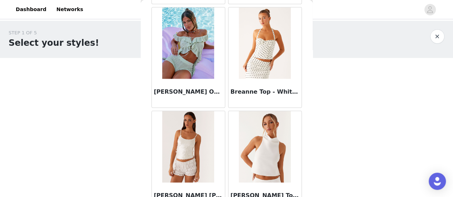
scroll to position [896, 0]
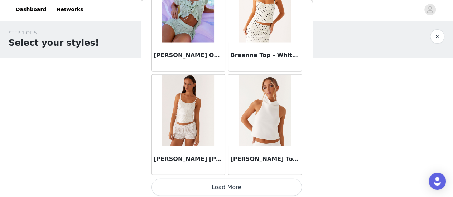
click at [114, 39] on button "Load More" at bounding box center [227, 187] width 150 height 17
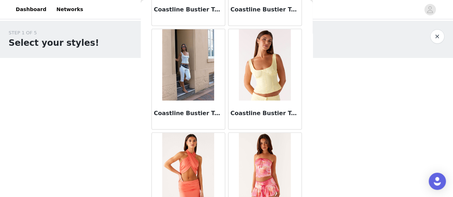
scroll to position [1933, 0]
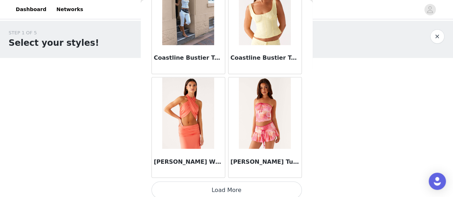
click at [114, 39] on button "Load More" at bounding box center [227, 190] width 150 height 17
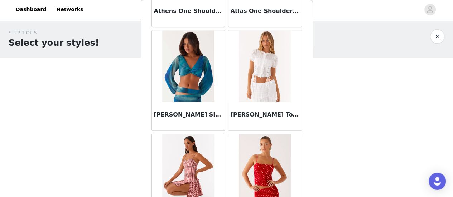
scroll to position [0, 0]
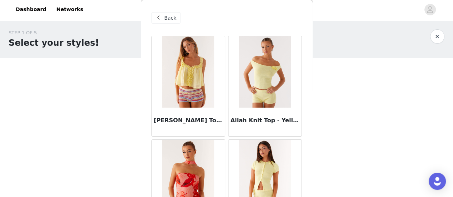
click at [114, 16] on span at bounding box center [158, 18] width 9 height 9
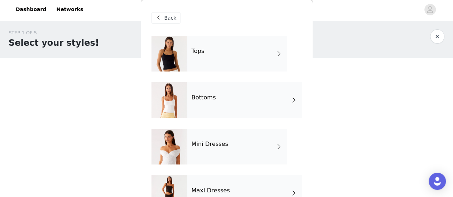
scroll to position [24, 0]
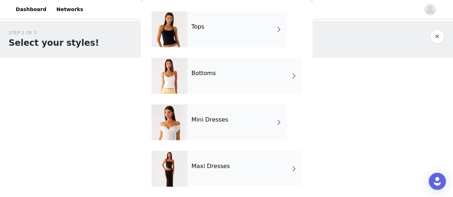
click at [114, 39] on h4 "Maxi Dresses" at bounding box center [211, 166] width 39 height 6
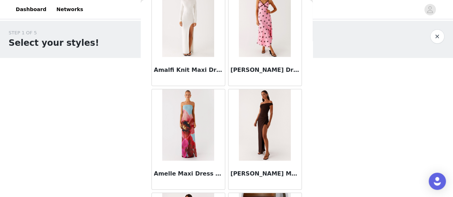
scroll to position [896, 0]
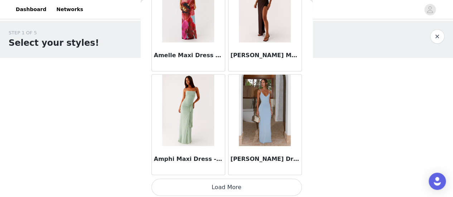
click at [114, 39] on button "Load More" at bounding box center [227, 187] width 150 height 17
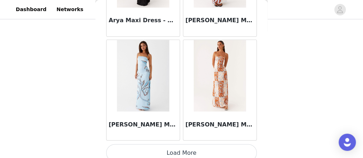
scroll to position [93, 0]
click at [114, 39] on button "Load More" at bounding box center [181, 152] width 150 height 17
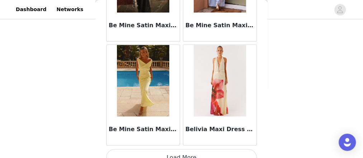
scroll to position [3006, 0]
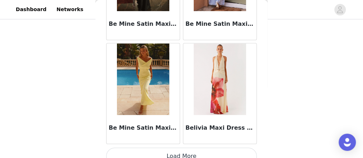
click at [114, 39] on button "Load More" at bounding box center [181, 156] width 150 height 17
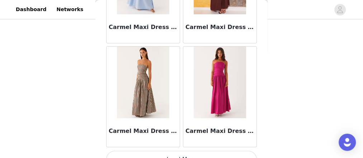
click at [114, 39] on button "Load More" at bounding box center [181, 159] width 150 height 17
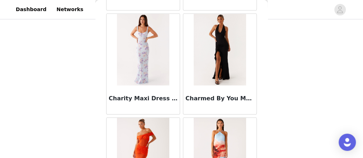
scroll to position [5077, 0]
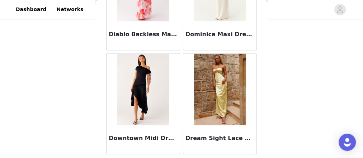
scroll to position [154, 0]
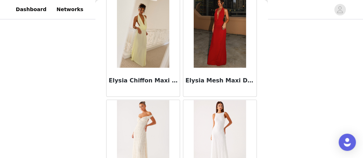
scroll to position [7145, 0]
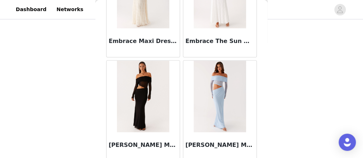
drag, startPoint x: 181, startPoint y: 151, endPoint x: 176, endPoint y: 139, distance: 13.2
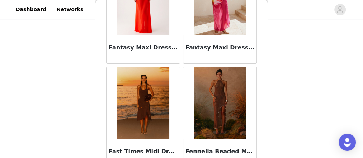
scroll to position [8184, 0]
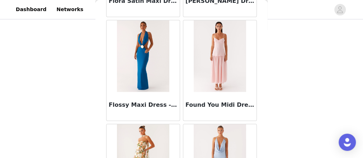
scroll to position [9220, 0]
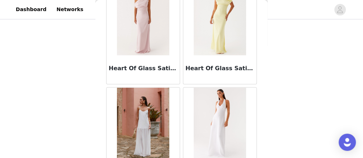
scroll to position [10255, 0]
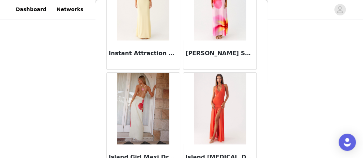
scroll to position [11291, 0]
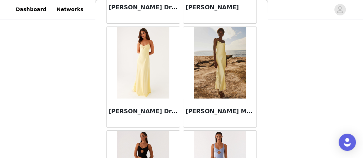
scroll to position [12327, 0]
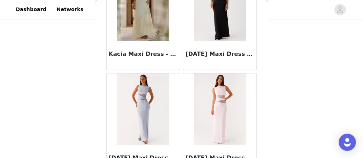
scroll to position [13362, 0]
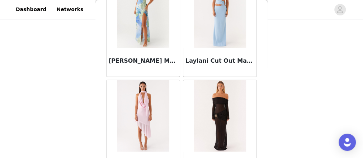
scroll to position [14398, 0]
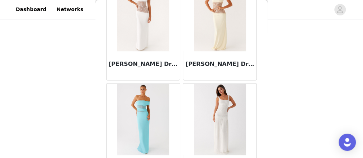
scroll to position [15434, 0]
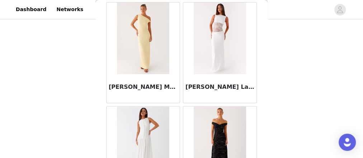
scroll to position [16469, 0]
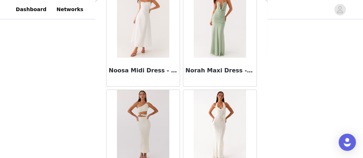
scroll to position [17505, 0]
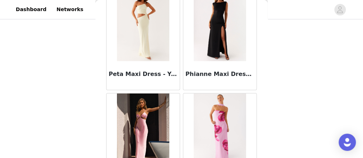
scroll to position [131, 0]
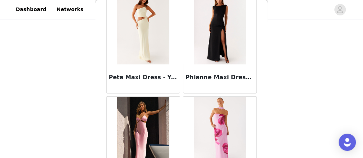
scroll to position [154, 0]
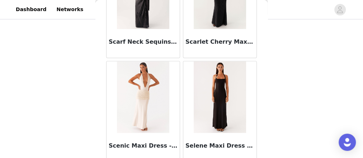
scroll to position [20612, 0]
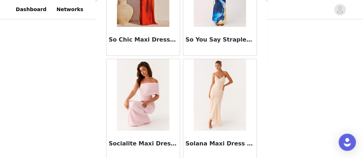
scroll to position [21647, 0]
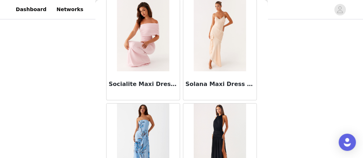
drag, startPoint x: 181, startPoint y: 116, endPoint x: 177, endPoint y: 150, distance: 33.9
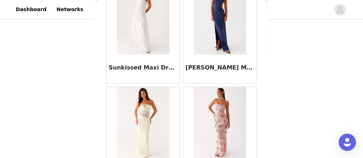
scroll to position [22683, 0]
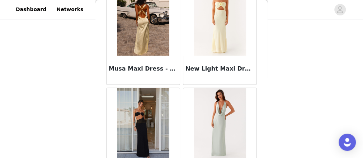
scroll to position [17306, 0]
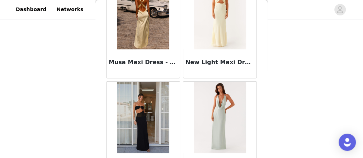
click at [114, 39] on img at bounding box center [143, 118] width 52 height 72
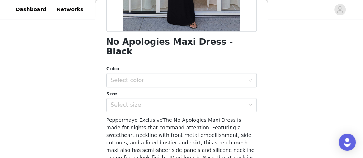
scroll to position [167, 0]
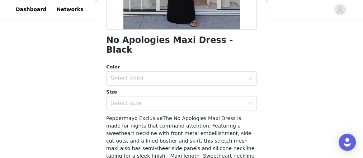
click at [114, 39] on div "Color Select color" at bounding box center [181, 74] width 150 height 22
click at [114, 39] on div "Select color" at bounding box center [177, 78] width 134 height 7
click at [114, 39] on li "Black" at bounding box center [179, 84] width 146 height 11
click at [114, 39] on div "Size" at bounding box center [181, 91] width 150 height 7
click at [114, 39] on div "Select size" at bounding box center [177, 103] width 134 height 7
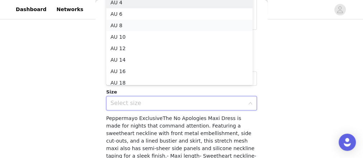
scroll to position [4, 0]
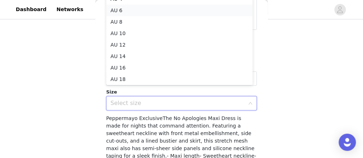
click at [114, 13] on li "AU 6" at bounding box center [179, 10] width 146 height 11
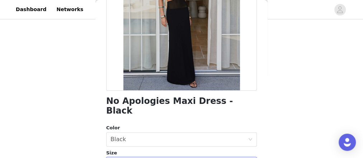
scroll to position [110, 0]
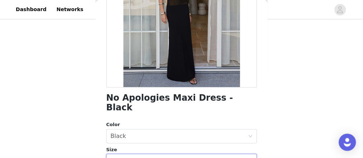
click at [114, 39] on div "Select size AU 6" at bounding box center [178, 161] width 137 height 14
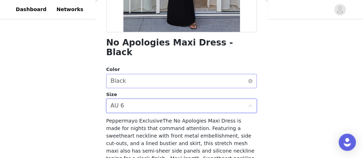
scroll to position [165, 0]
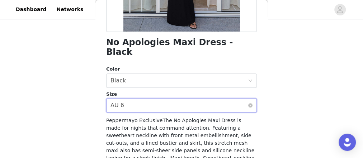
click at [114, 39] on div "Select size AU 6" at bounding box center [178, 106] width 137 height 14
click at [114, 39] on icon "icon: close-circle" at bounding box center [250, 105] width 4 height 4
click at [114, 39] on icon "icon: down" at bounding box center [250, 105] width 4 height 4
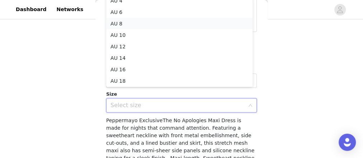
click at [114, 25] on li "AU 8" at bounding box center [179, 23] width 146 height 11
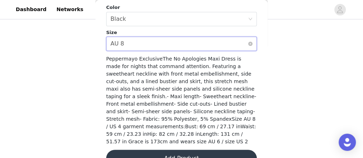
scroll to position [227, 0]
click at [114, 39] on button "Add Product" at bounding box center [181, 157] width 150 height 17
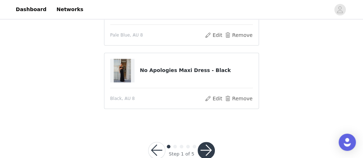
click at [114, 39] on button "button" at bounding box center [205, 150] width 17 height 17
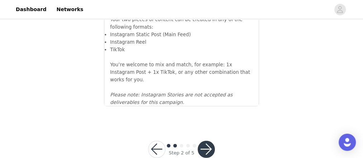
scroll to position [898, 0]
click at [114, 39] on button "button" at bounding box center [205, 148] width 17 height 17
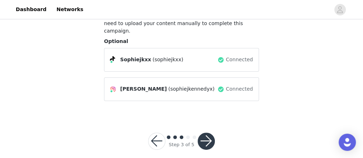
scroll to position [62, 0]
click at [114, 39] on button "button" at bounding box center [205, 141] width 17 height 17
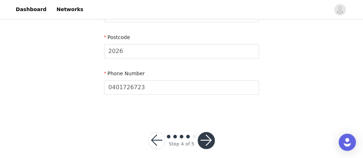
scroll to position [360, 0]
click at [114, 39] on button "button" at bounding box center [205, 140] width 17 height 17
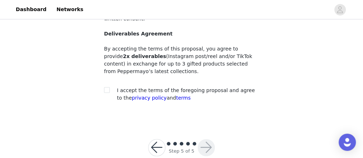
scroll to position [173, 0]
click at [105, 39] on input "checkbox" at bounding box center [106, 89] width 5 height 5
checkbox input "true"
click at [114, 39] on button "button" at bounding box center [205, 147] width 17 height 17
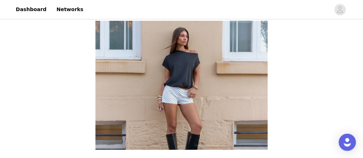
scroll to position [173, 0]
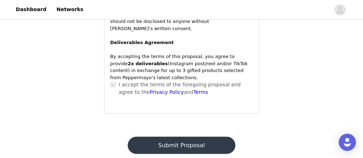
click at [114, 39] on button "Submit Proposal" at bounding box center [181, 145] width 107 height 17
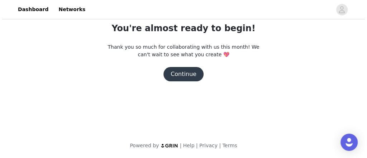
scroll to position [0, 0]
